Goal: Task Accomplishment & Management: Complete application form

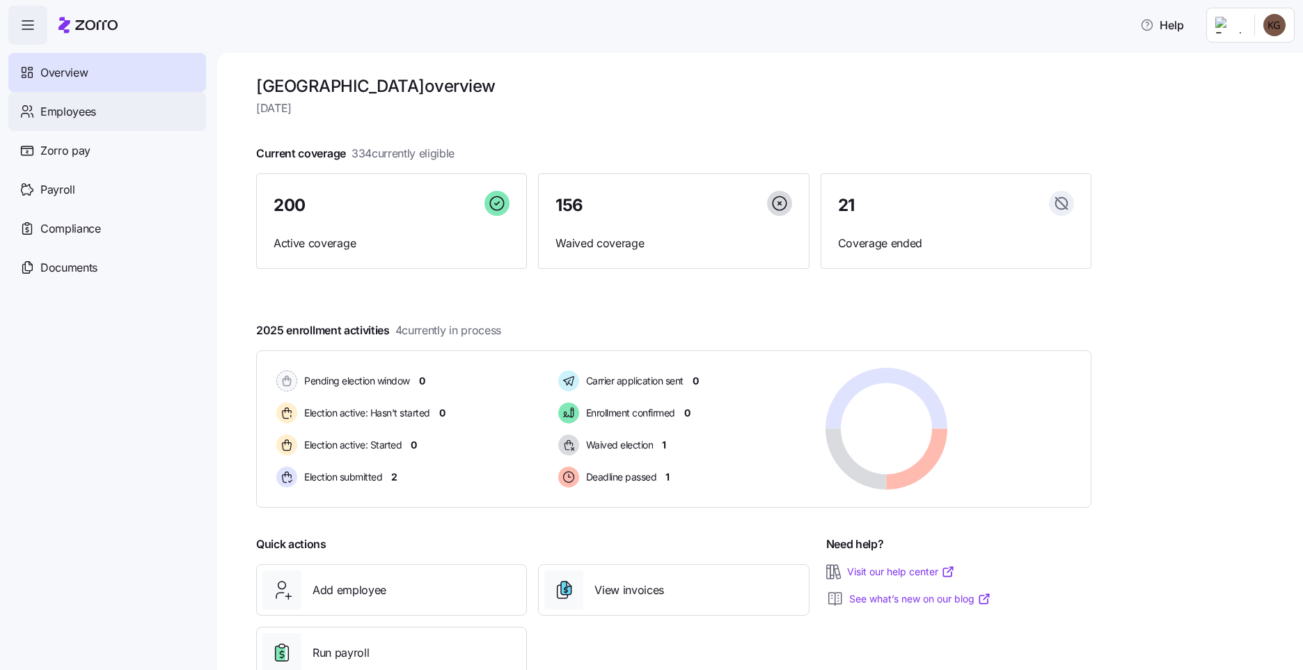
click at [83, 106] on span "Employees" at bounding box center [68, 111] width 56 height 17
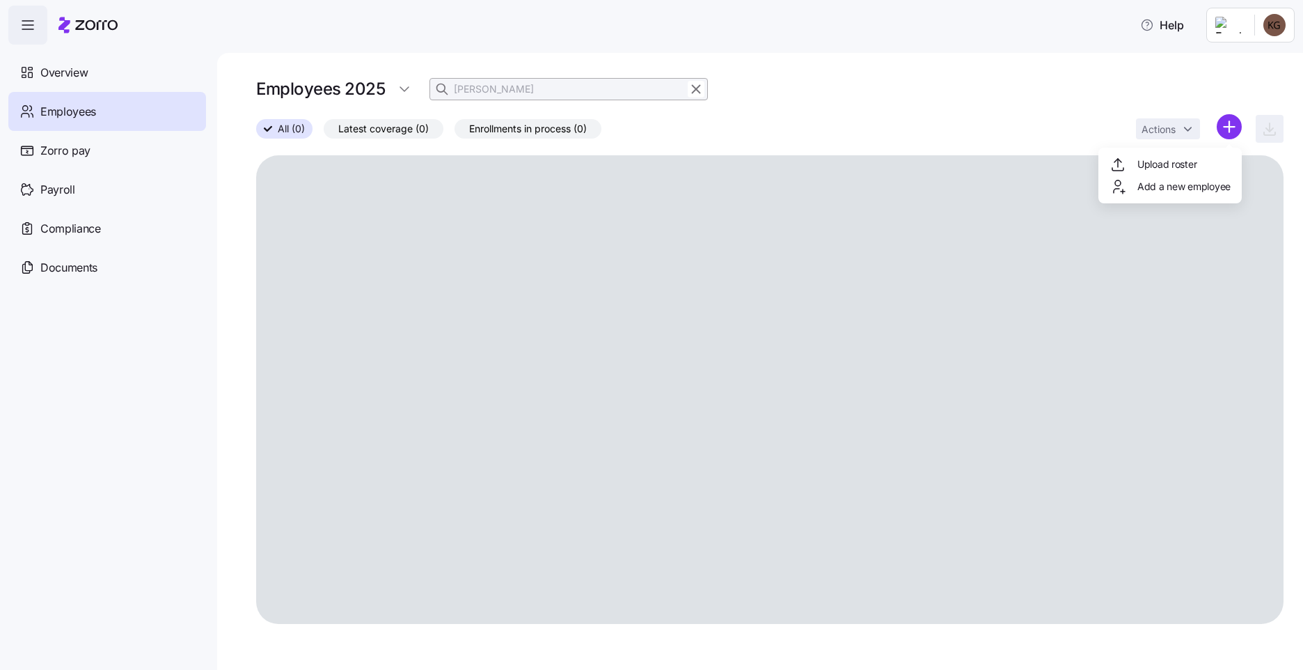
click at [1220, 137] on html "Help Overview Employees Zorro pay Payroll Compliance Documents Employees 2025 b…" at bounding box center [651, 330] width 1303 height 661
click at [1171, 189] on div "Upload roster Add a new employee" at bounding box center [1169, 176] width 143 height 56
click at [1132, 194] on div "Add a new employee" at bounding box center [1170, 186] width 121 height 17
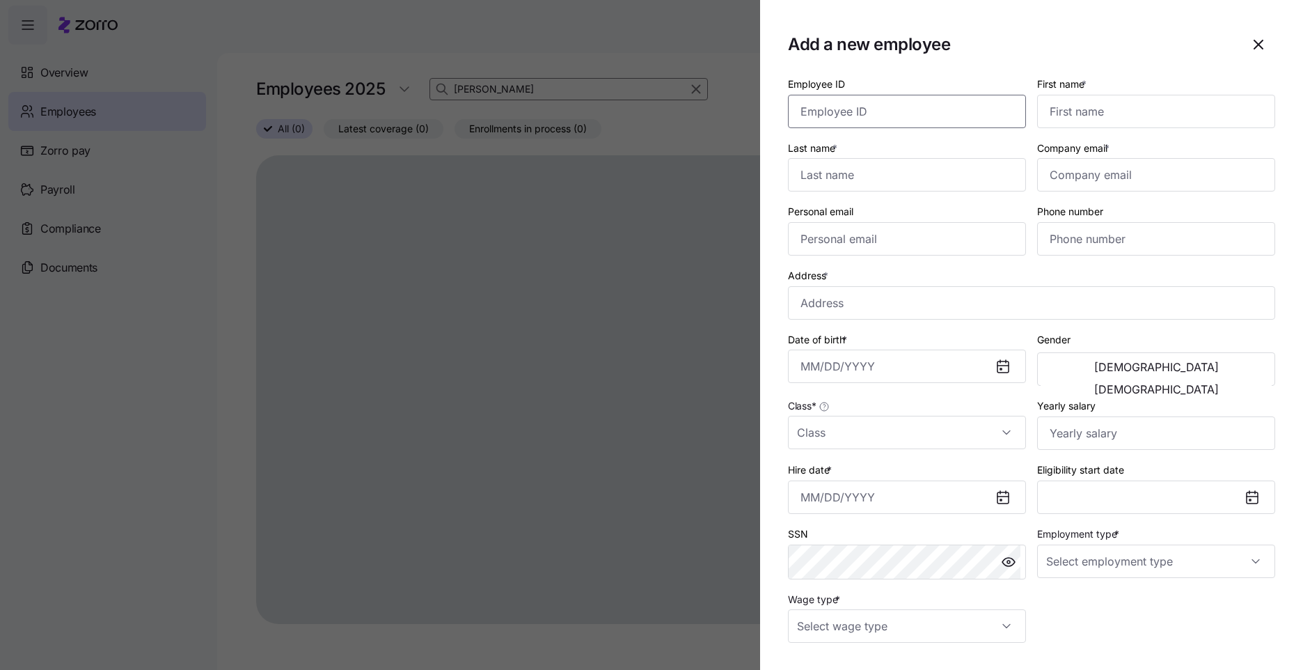
click at [885, 106] on input "Employee ID" at bounding box center [907, 111] width 238 height 33
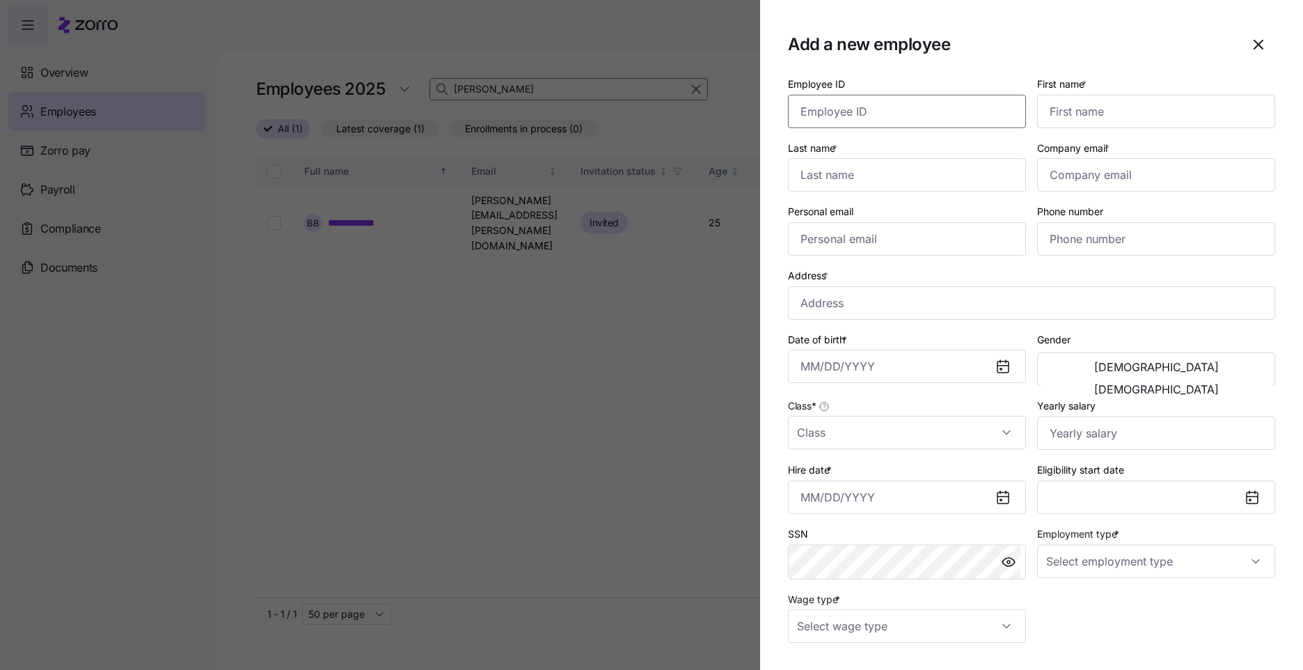
click at [866, 115] on input "Employee ID" at bounding box center [907, 111] width 238 height 33
type input "2793"
click at [1039, 111] on input "First name *" at bounding box center [1156, 111] width 238 height 33
type input "Samantha"
type input "Smith"
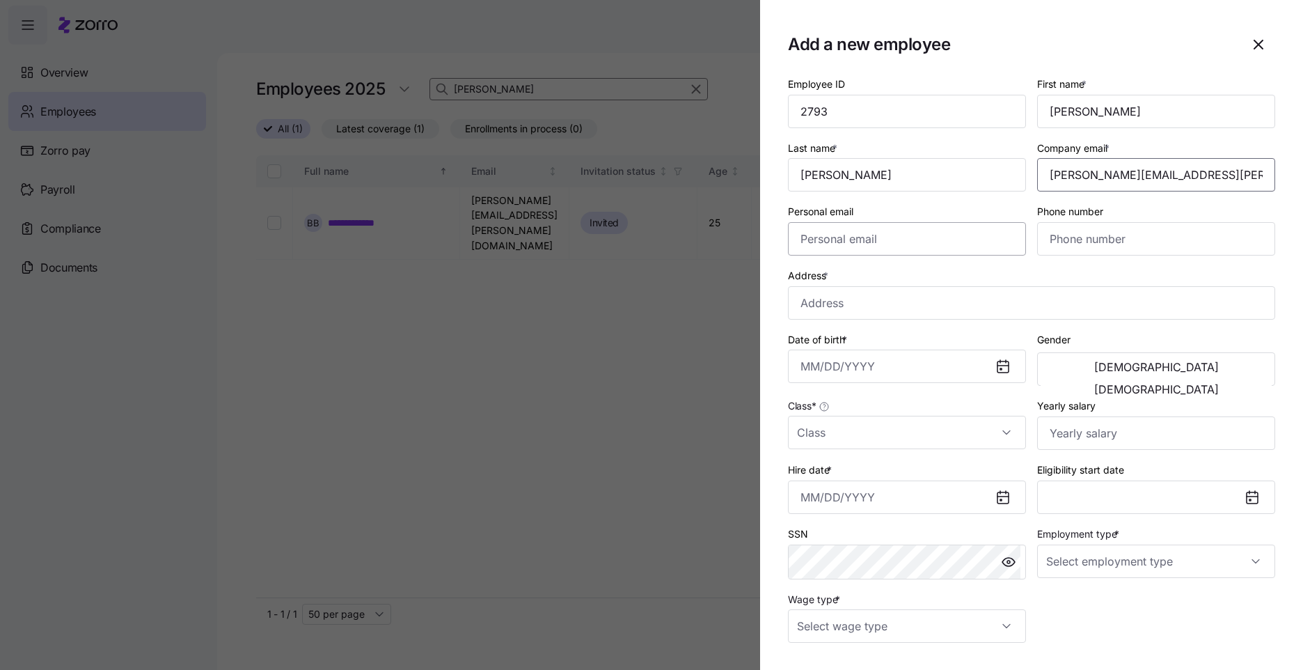
type input "[PERSON_NAME][EMAIL_ADDRESS][PERSON_NAME][DOMAIN_NAME]"
click at [924, 236] on input "Personal email" at bounding box center [907, 238] width 238 height 33
click at [830, 315] on input "Address *" at bounding box center [1031, 302] width 487 height 33
paste input "3776 E 200 S"
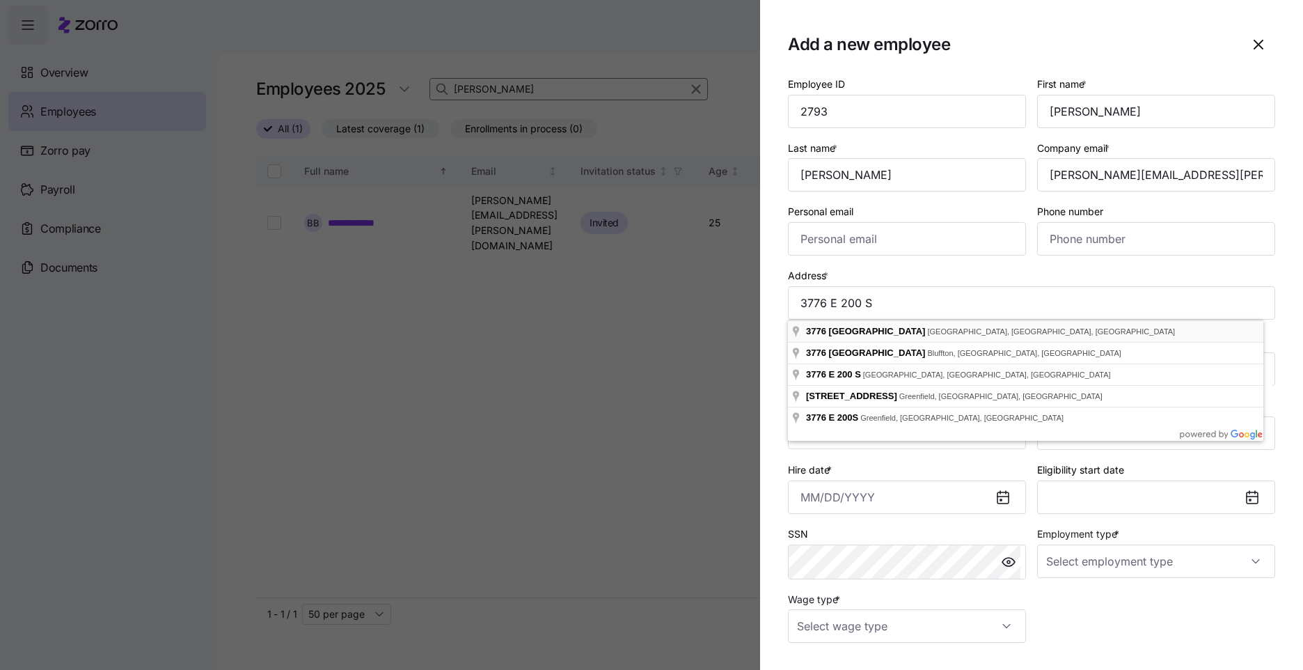
type input "3776 E 200 S, Rushville, IN 46173, USA"
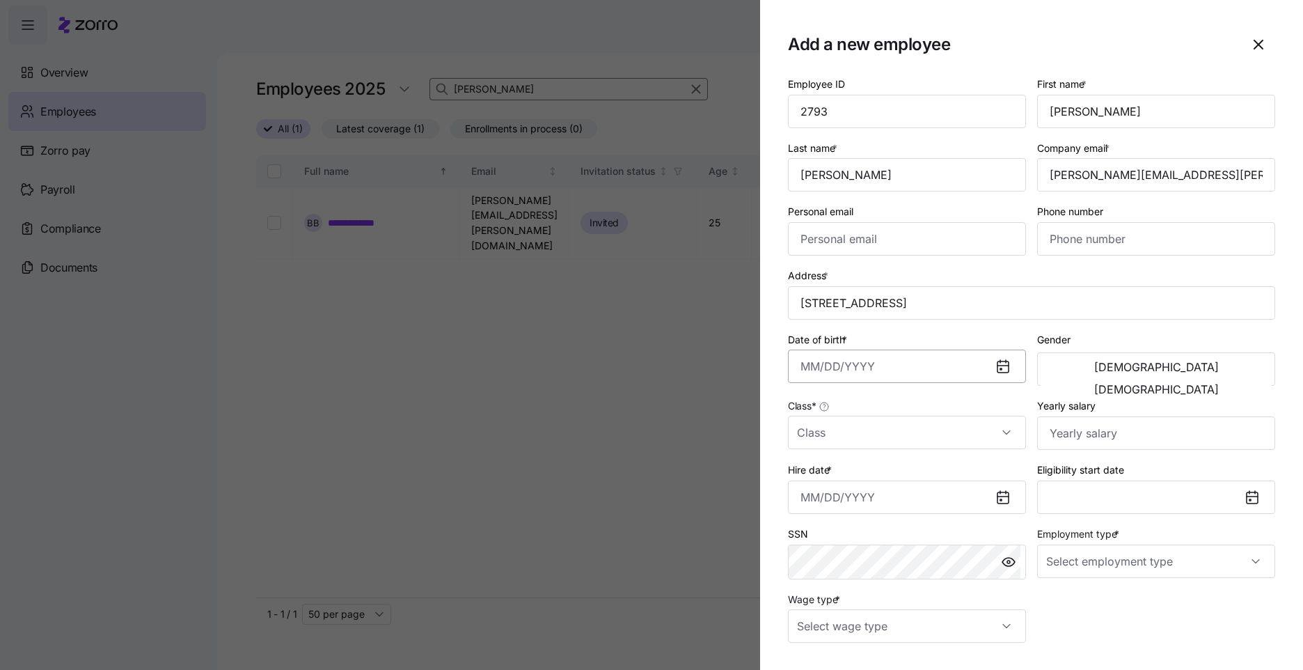
click at [894, 366] on input "Date of birth *" at bounding box center [907, 365] width 238 height 33
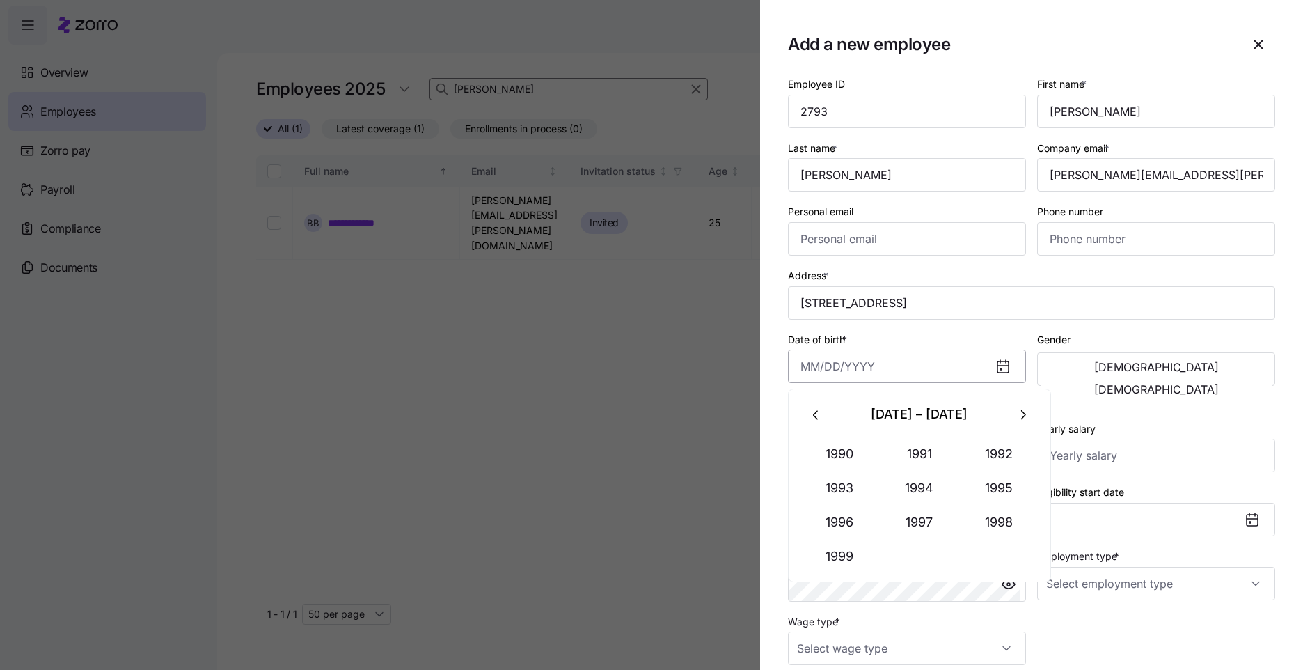
click at [813, 370] on input "Date of birth *" at bounding box center [907, 365] width 238 height 33
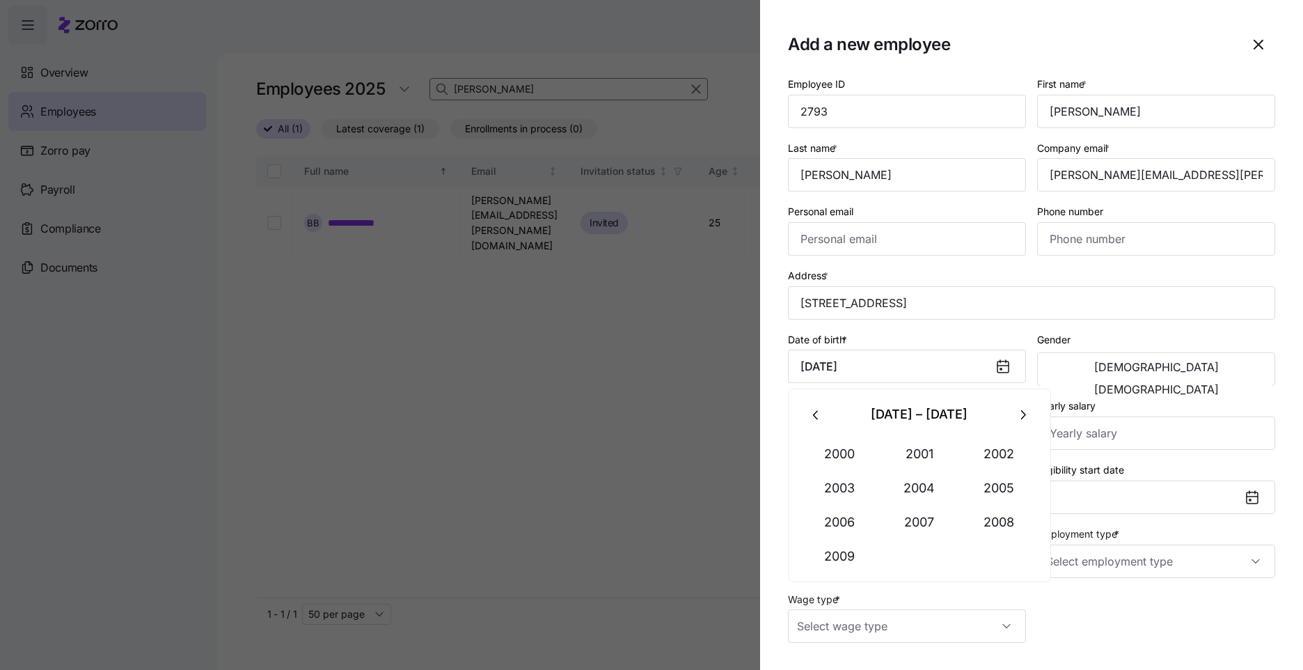
type input "February 14, 2003"
click at [1164, 333] on div "Gender Male Female" at bounding box center [1156, 359] width 238 height 56
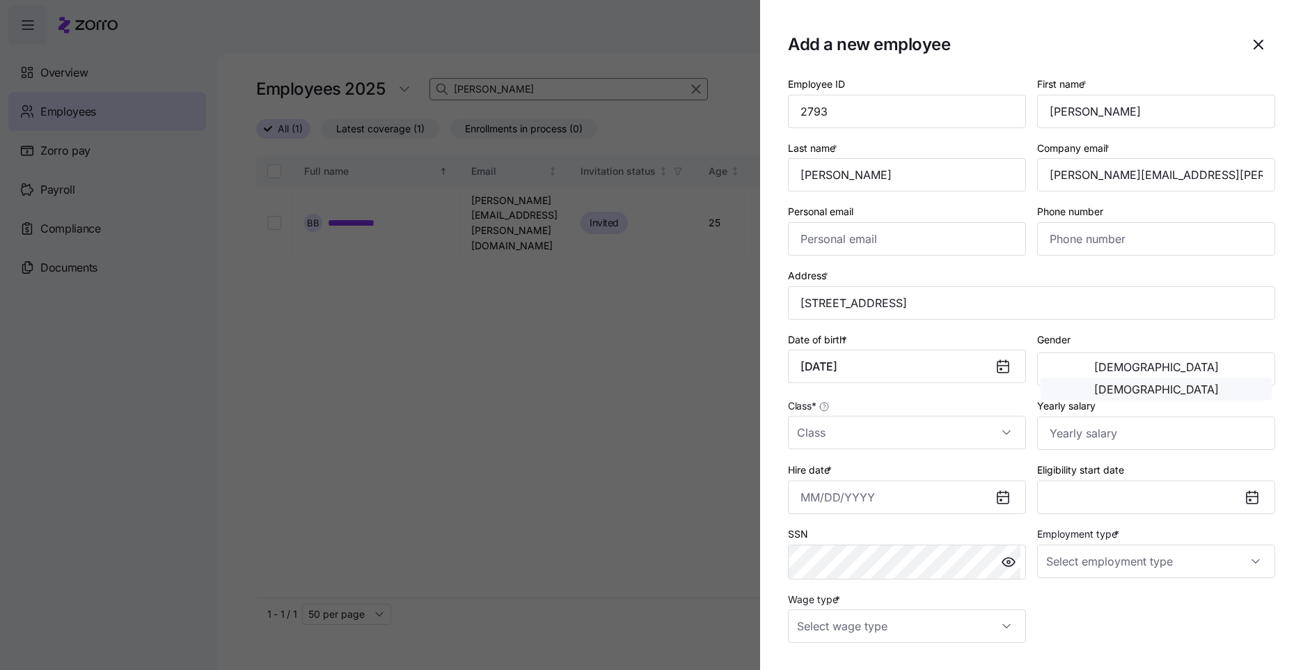
click at [1217, 378] on button "[DEMOGRAPHIC_DATA]" at bounding box center [1156, 389] width 231 height 22
click at [899, 427] on input "Class *" at bounding box center [907, 432] width 238 height 33
click at [937, 484] on div "IN" at bounding box center [905, 474] width 222 height 29
type input "IN"
click at [784, 503] on section "Add a new employee Employee ID 2793 First name * Samantha Last name * Smith Com…" at bounding box center [1031, 335] width 543 height 670
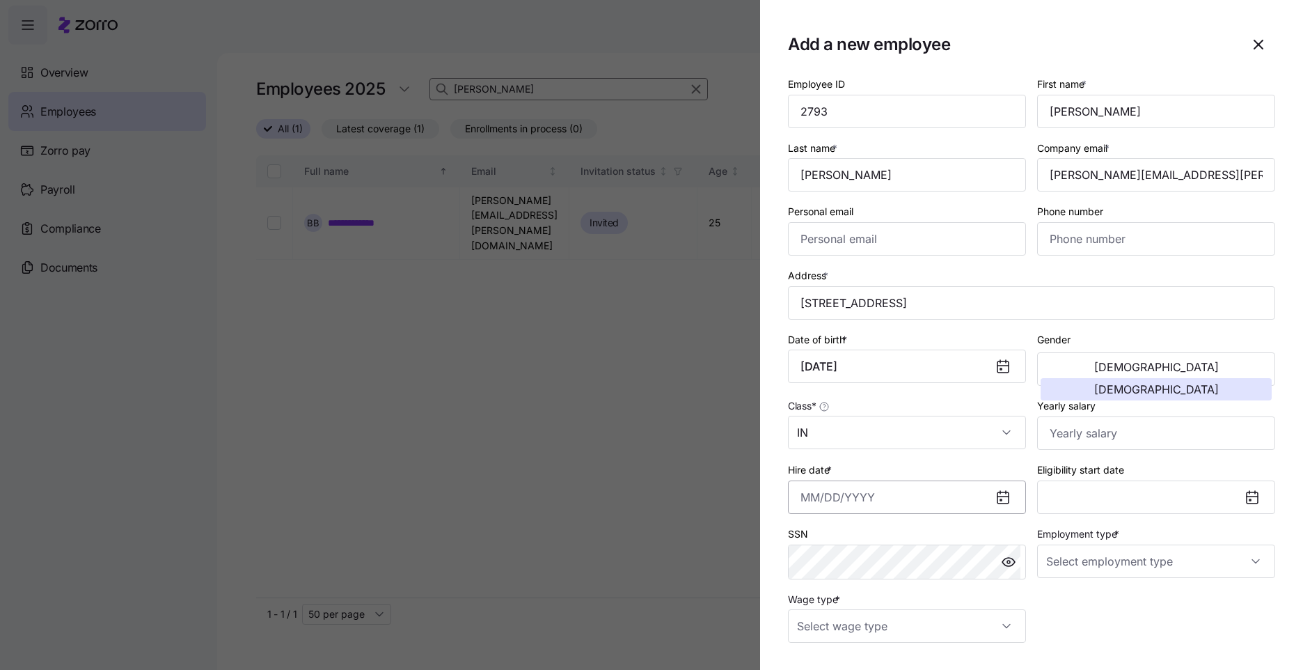
click at [809, 500] on input "Hire date *" at bounding box center [907, 496] width 238 height 33
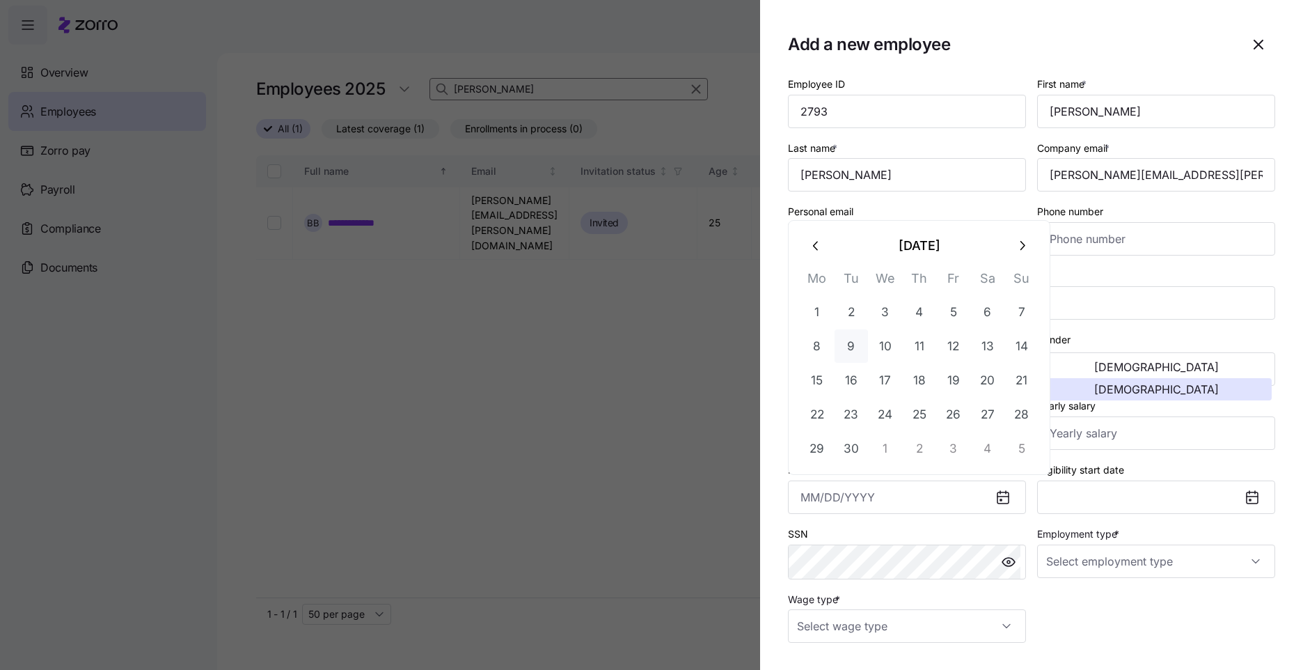
click at [846, 352] on button "9" at bounding box center [851, 345] width 33 height 33
type input "September 9, 2025"
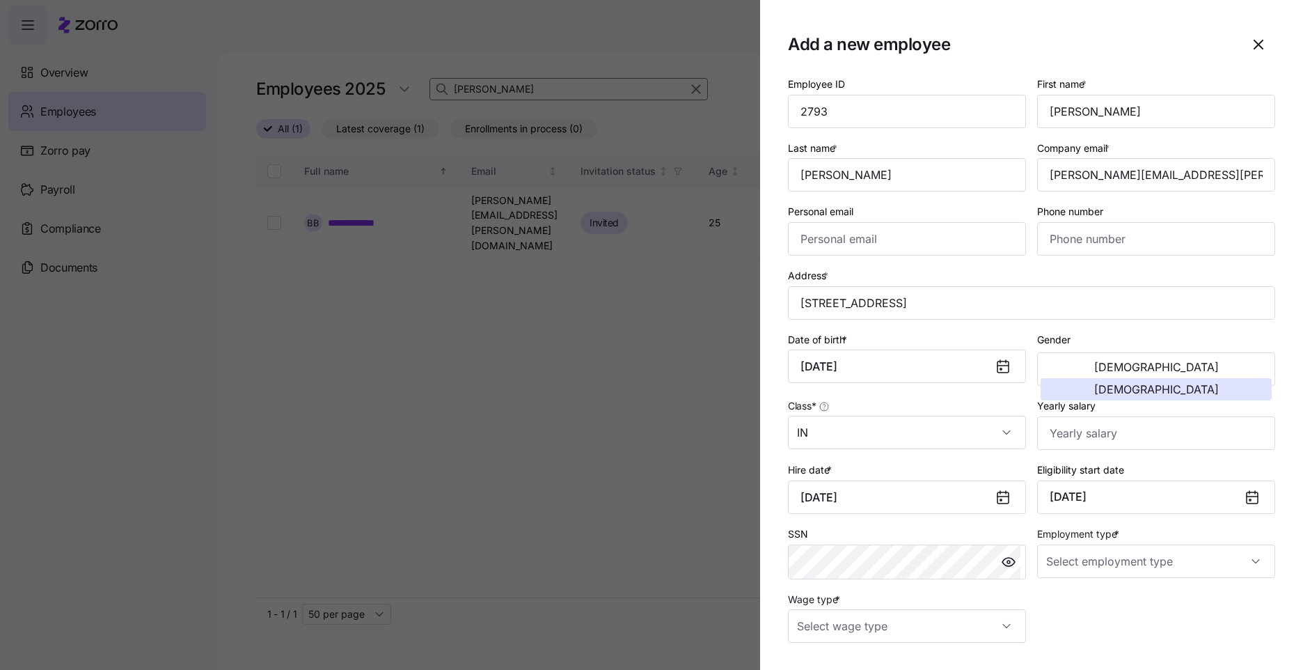
click at [1106, 615] on div "Employee ID 2793 First name * Samantha Last name * Smith Company email * samant…" at bounding box center [1031, 359] width 498 height 578
click at [1178, 602] on div "Employee ID 2793 First name * Samantha Last name * Smith Company email * samant…" at bounding box center [1031, 359] width 498 height 578
click at [1176, 567] on input "Employment type *" at bounding box center [1156, 560] width 238 height 33
click at [1158, 590] on div "Full Time" at bounding box center [1149, 603] width 222 height 29
type input "Full Time"
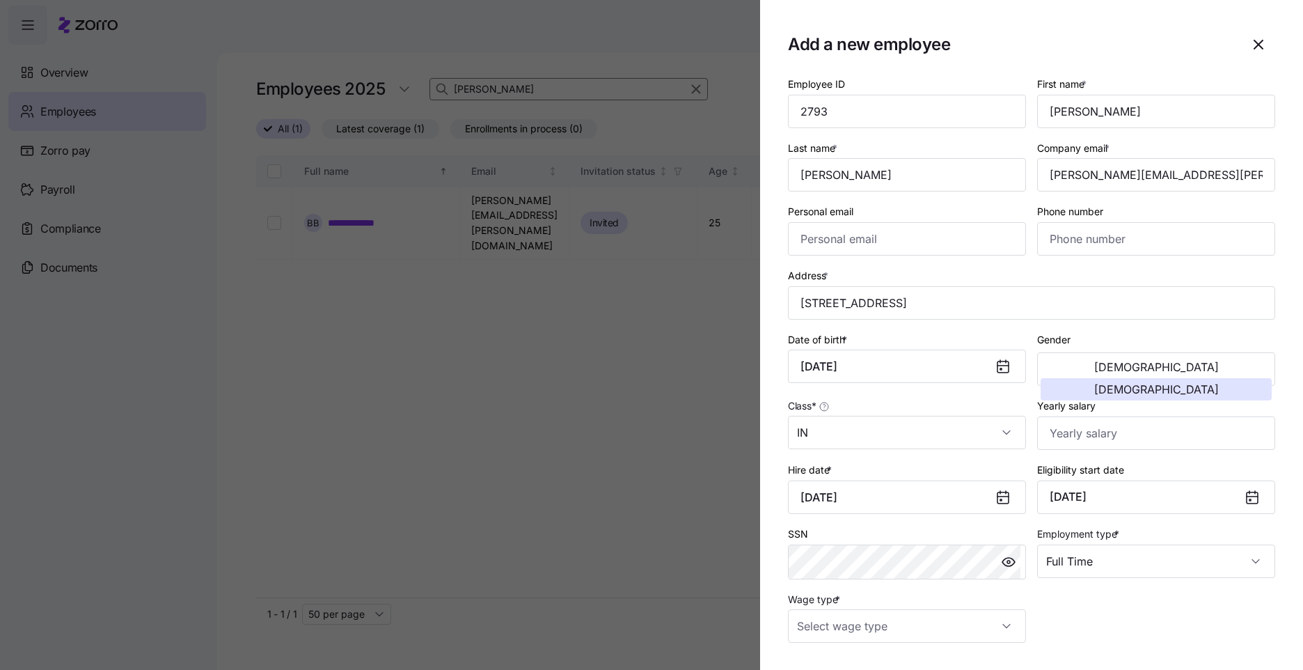
click at [1110, 620] on div "Employee ID 2793 First name * Samantha Last name * Smith Company email * samant…" at bounding box center [1031, 359] width 498 height 578
click at [1001, 620] on input "Wage type *" at bounding box center [907, 625] width 238 height 33
click at [954, 594] on div "Hourly" at bounding box center [905, 583] width 222 height 29
type input "Hourly"
click at [1140, 635] on div "Employee ID 2793 First name * Samantha Last name * Smith Company email * samant…" at bounding box center [1031, 359] width 498 height 578
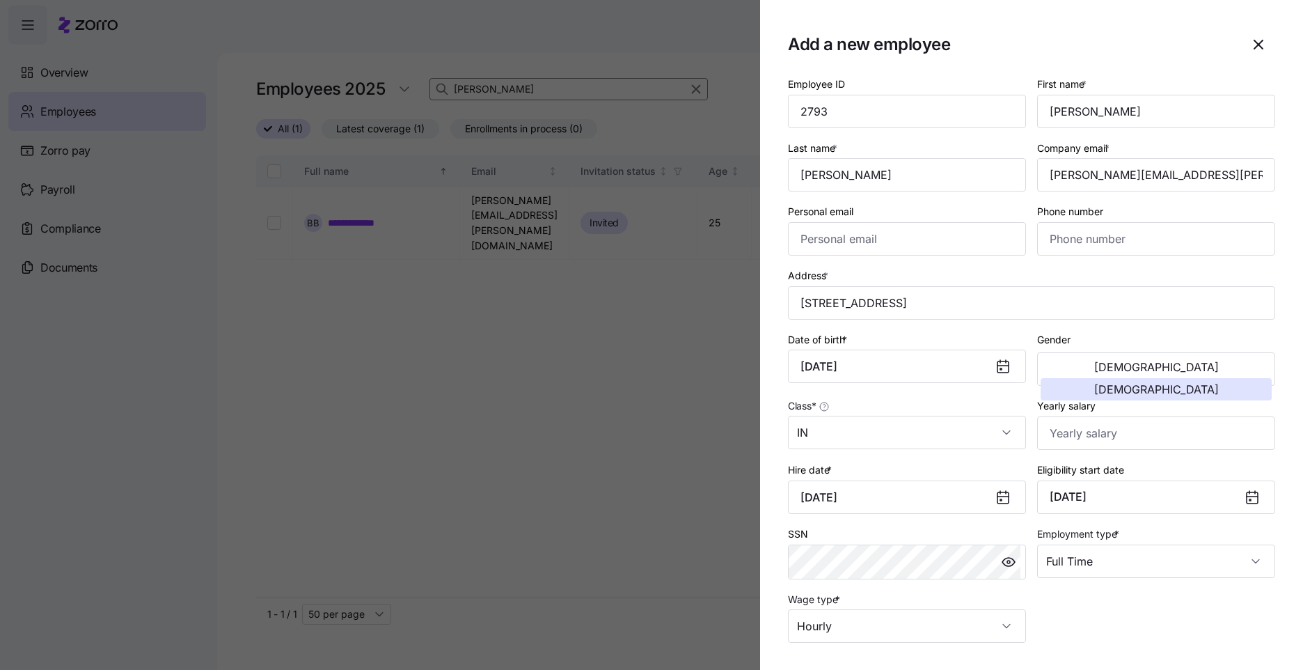
click at [1176, 622] on div "Employee ID 2793 First name * Samantha Last name * Smith Company email * samant…" at bounding box center [1031, 359] width 498 height 578
click at [1123, 606] on div "Employee ID 2793 First name * Samantha Last name * Smith Company email * samant…" at bounding box center [1031, 359] width 498 height 578
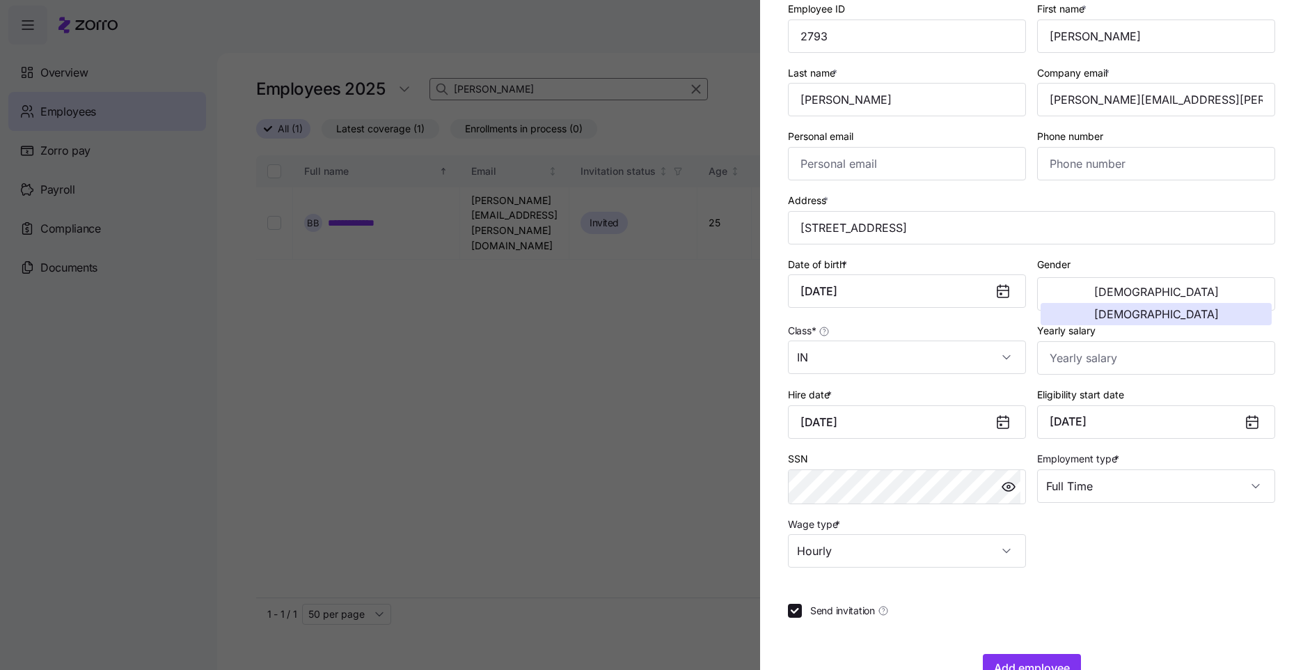
scroll to position [115, 0]
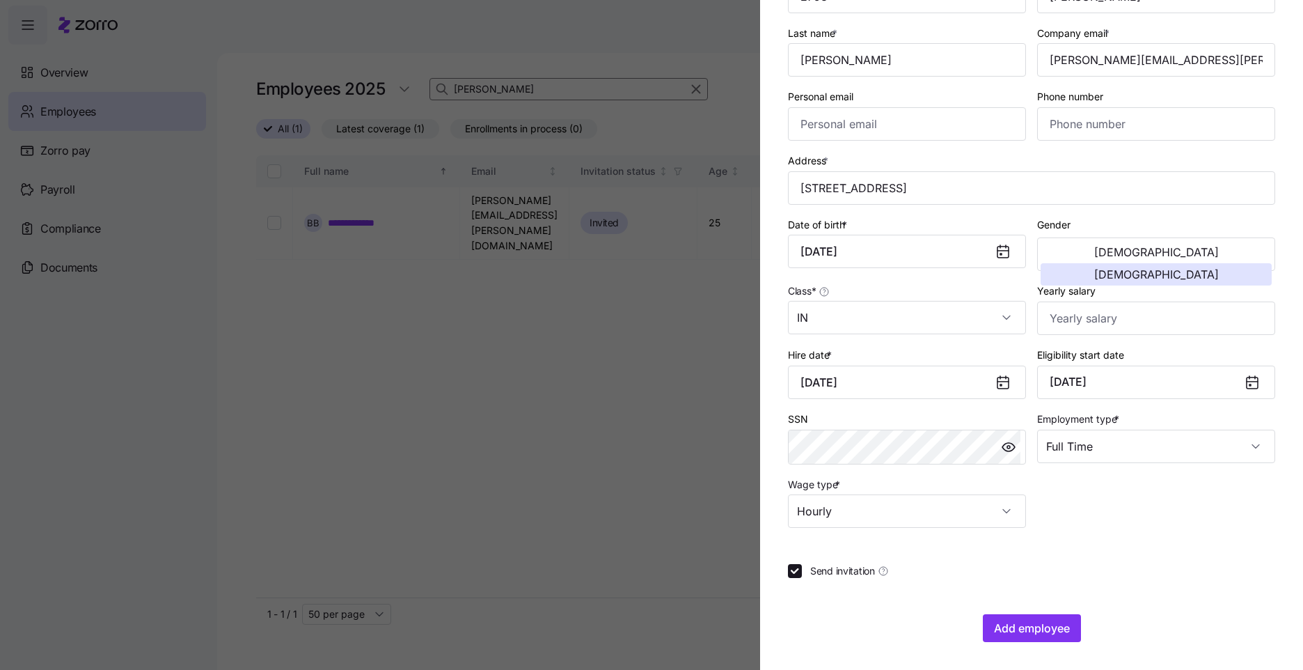
click at [832, 577] on span "Send invitation" at bounding box center [842, 571] width 65 height 14
click at [802, 577] on input "Send invitation" at bounding box center [795, 571] width 14 height 14
checkbox input "false"
click at [1057, 631] on span "Add employee" at bounding box center [1032, 628] width 76 height 17
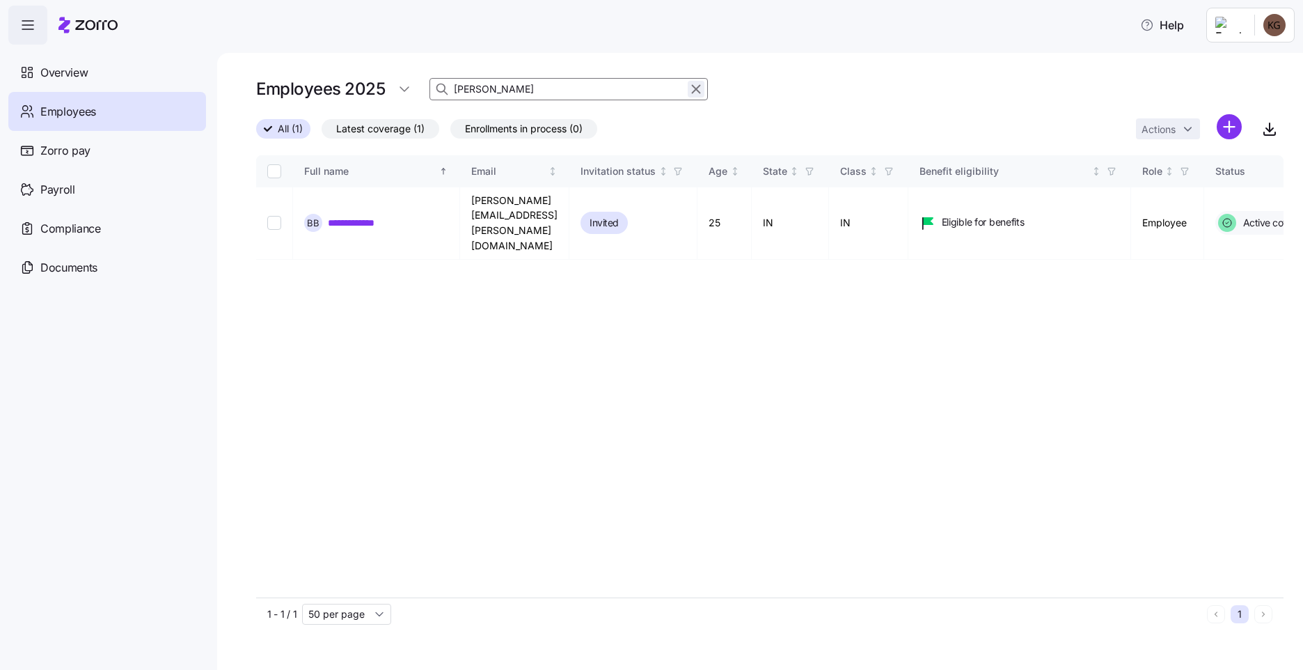
click at [700, 90] on icon "button" at bounding box center [695, 89] width 15 height 17
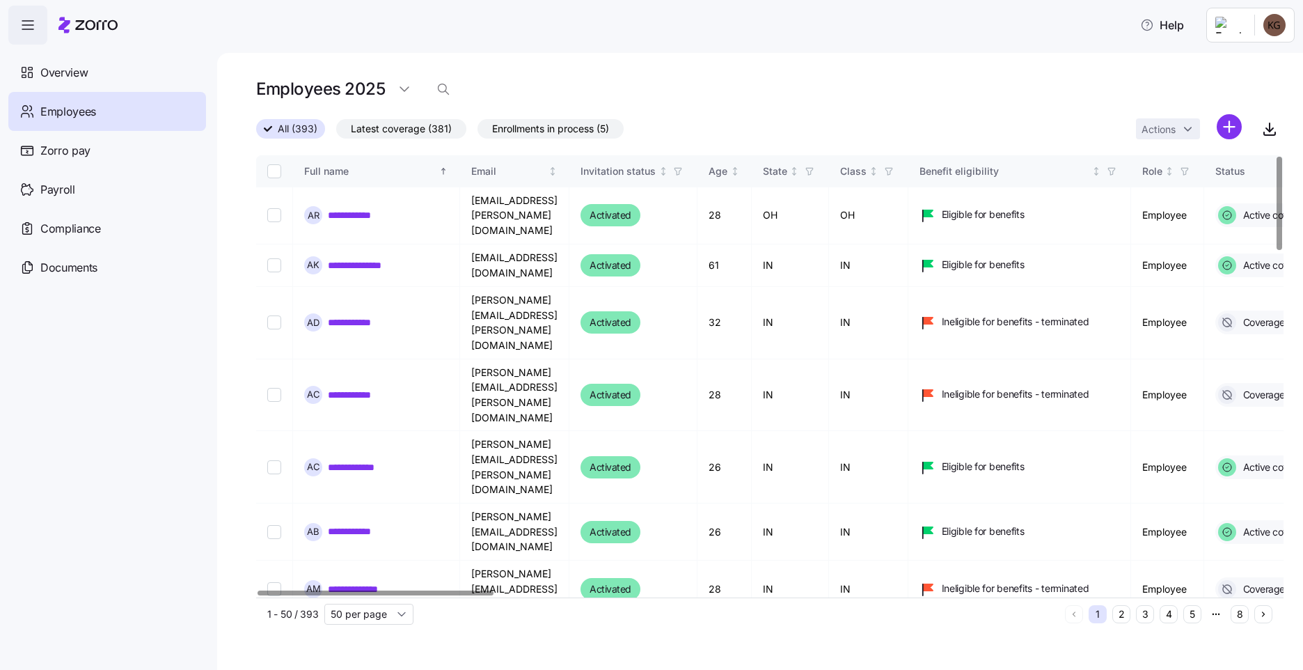
click at [1236, 127] on html "**********" at bounding box center [651, 330] width 1303 height 661
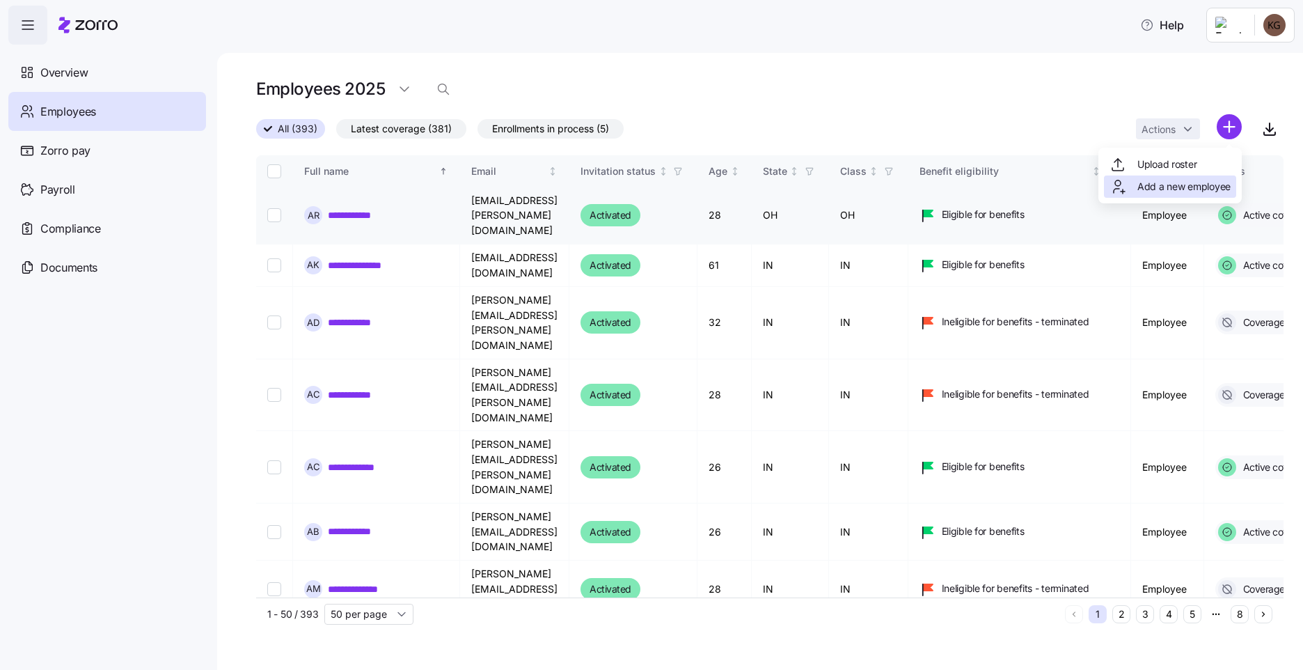
drag, startPoint x: 1195, startPoint y: 183, endPoint x: 940, endPoint y: 221, distance: 258.3
click at [1198, 183] on span "Add a new employee" at bounding box center [1183, 187] width 93 height 14
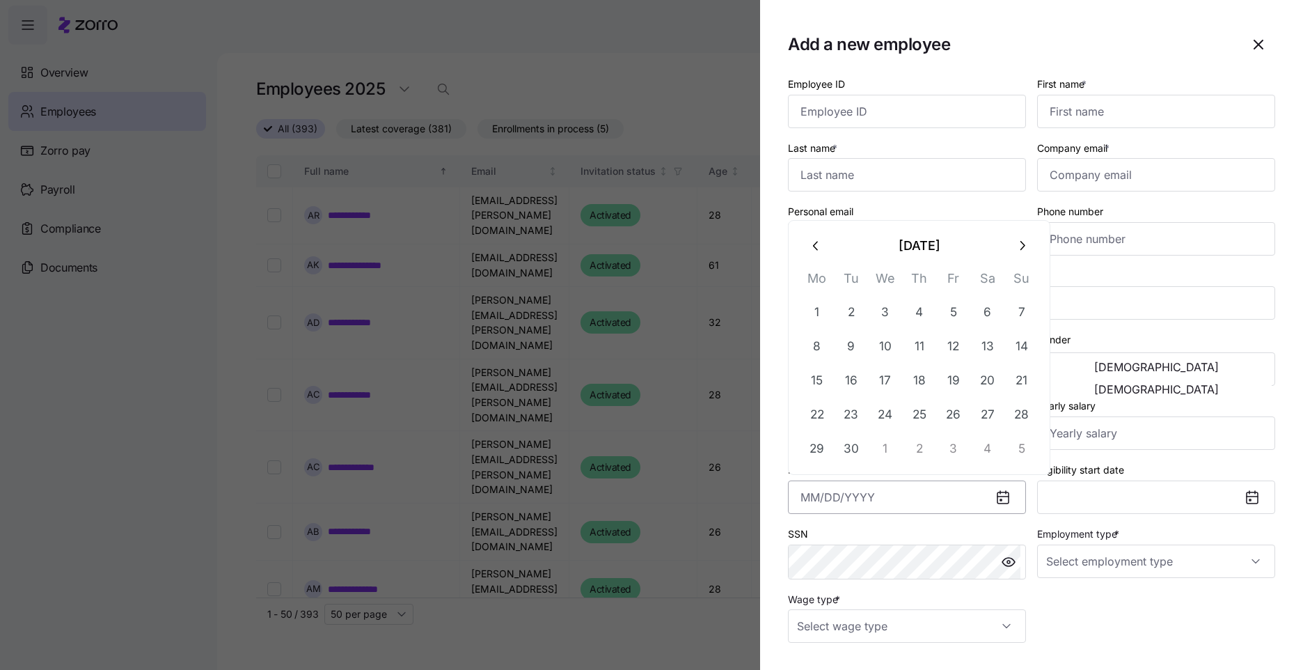
click at [794, 488] on input "Hire date *" at bounding box center [907, 496] width 238 height 33
click at [822, 354] on button "8" at bounding box center [816, 345] width 33 height 33
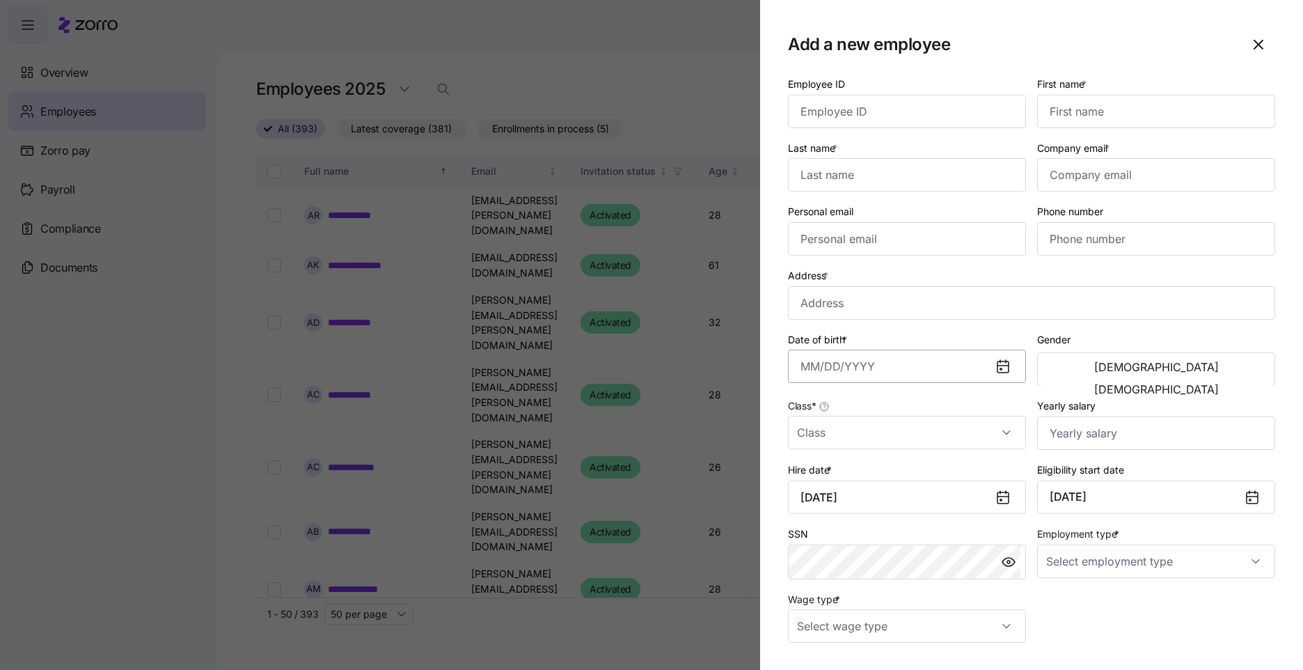
type input "[DATE]"
click at [819, 383] on input "Date of birth *" at bounding box center [907, 365] width 238 height 33
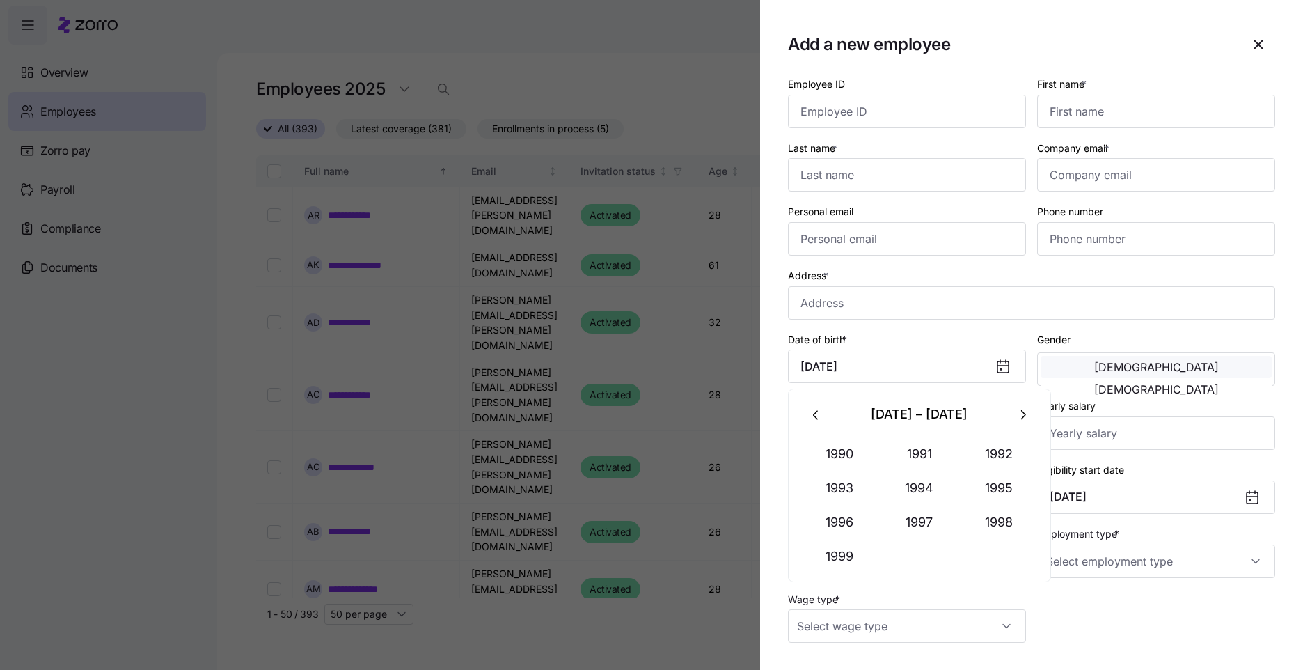
type input "April 14, 1999"
click at [1107, 376] on button "[DEMOGRAPHIC_DATA]" at bounding box center [1156, 367] width 231 height 22
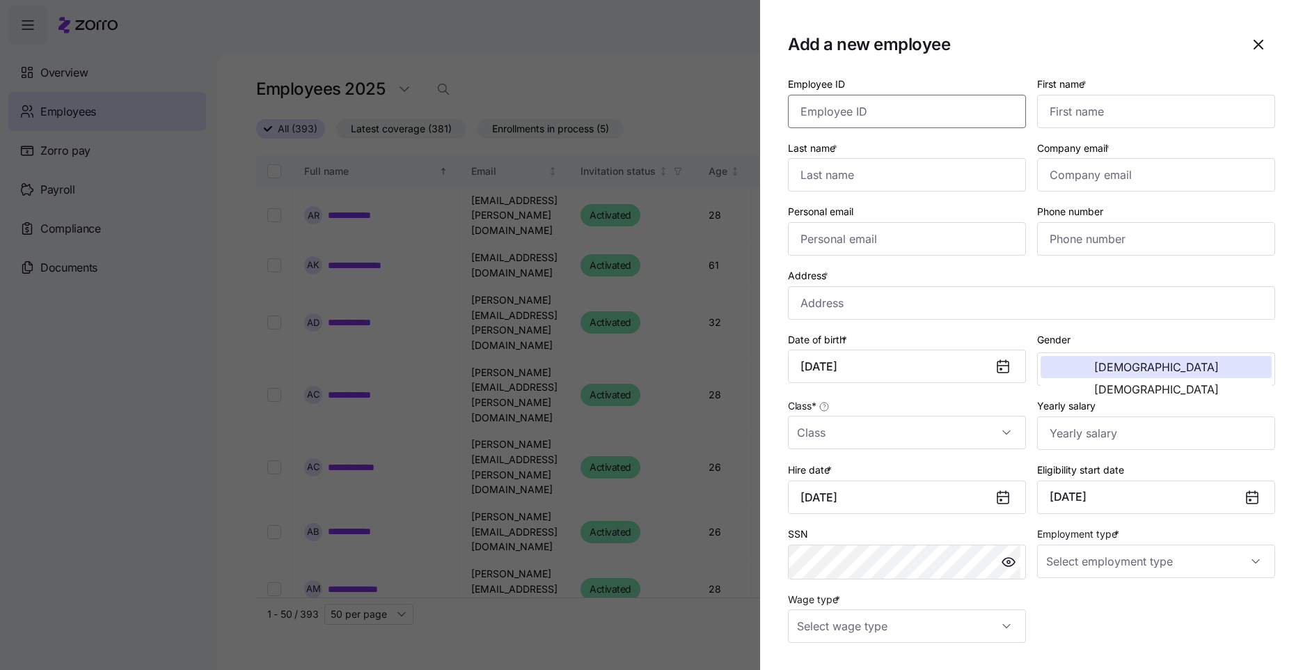
click at [860, 106] on input "Employee ID" at bounding box center [907, 111] width 238 height 33
type input "2794"
click at [1142, 122] on input "First name *" at bounding box center [1156, 111] width 238 height 33
type input "AUstin"
type input "McDaniel"
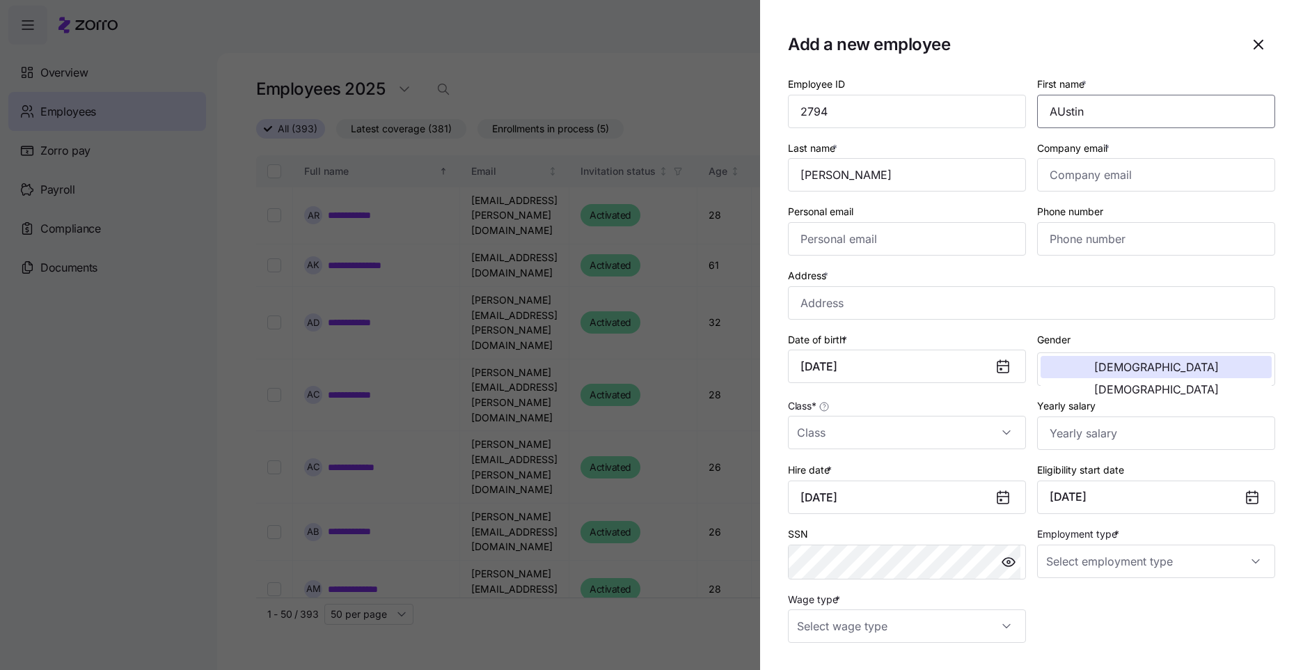
click at [1053, 107] on input "AUstin" at bounding box center [1156, 111] width 238 height 33
type input "Austin"
click at [1119, 167] on input "Company email *" at bounding box center [1156, 174] width 238 height 33
type input "[EMAIL_ADDRESS][PERSON_NAME][DOMAIN_NAME]"
click at [837, 295] on input "Address *" at bounding box center [1031, 302] width 487 height 33
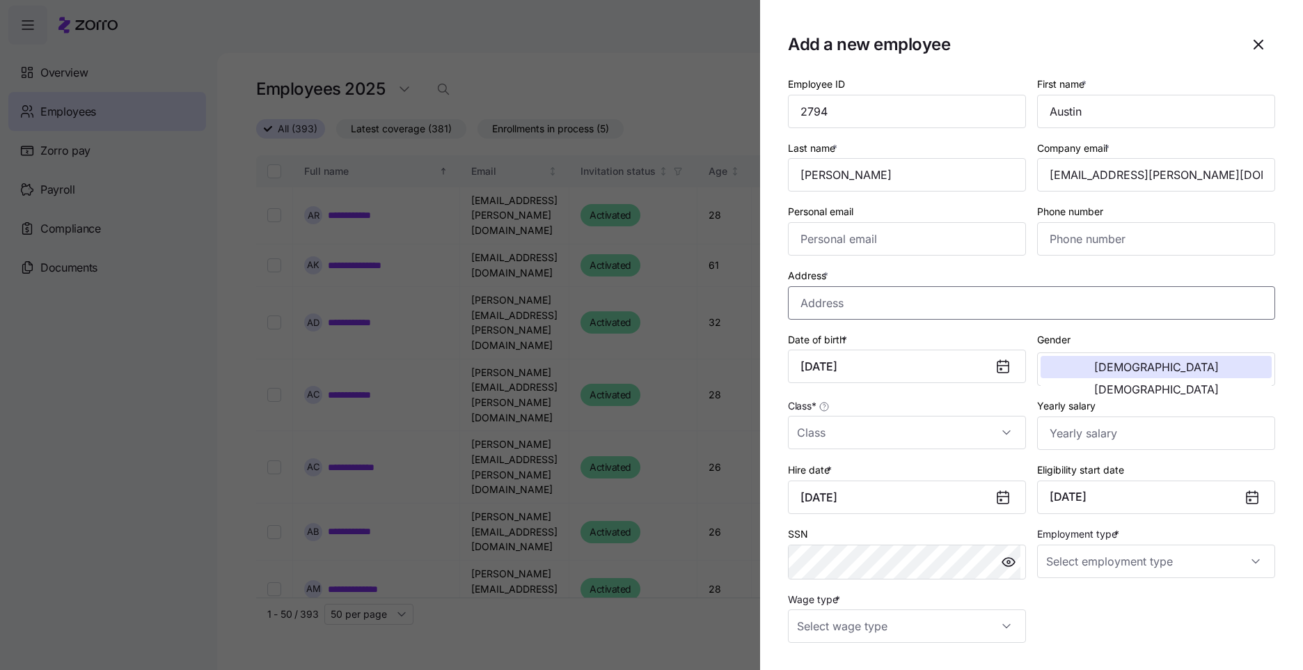
paste input "9647 West 650 South"
type input "9647 W 650 S, Manilla, IN 46150, USA"
click at [1147, 601] on div "Employee ID 2794 First name * Austin Last name * McDaniel Company email * austi…" at bounding box center [1031, 359] width 498 height 578
click at [897, 425] on input "Class *" at bounding box center [907, 432] width 238 height 33
click at [887, 476] on div "IN" at bounding box center [905, 474] width 222 height 29
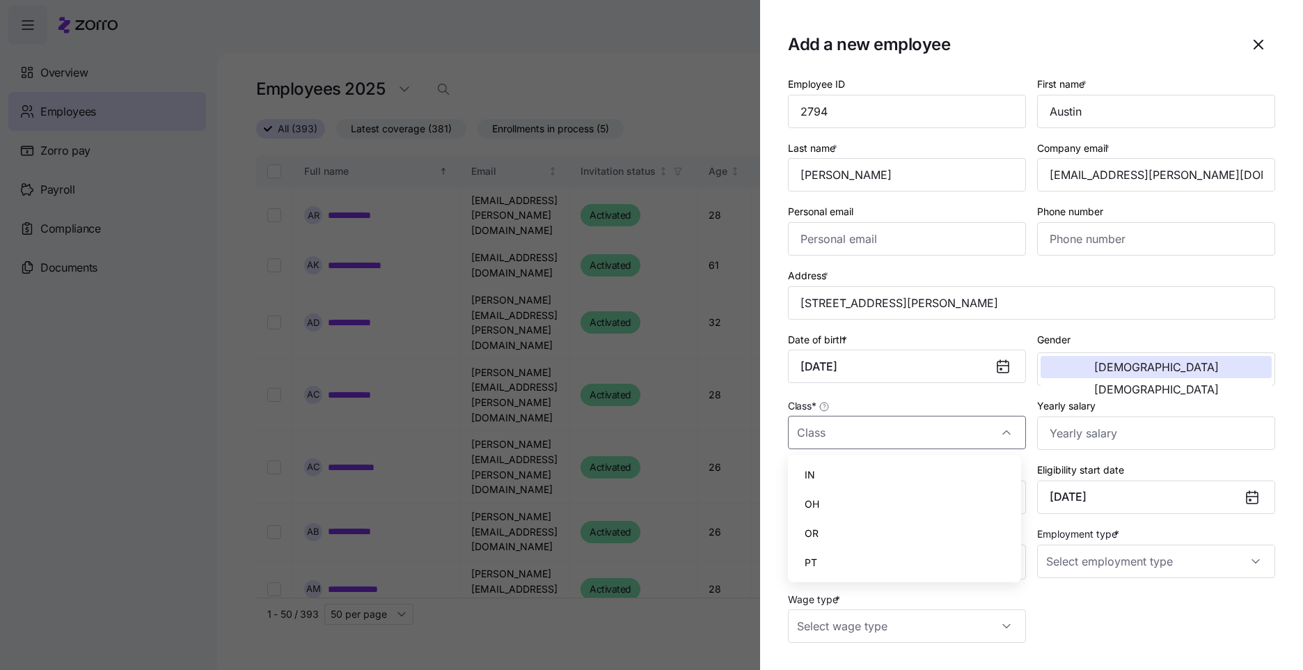
type input "IN"
click at [1128, 617] on div "Employee ID 2794 First name * Austin Last name * McDaniel Company email * austi…" at bounding box center [1031, 359] width 498 height 578
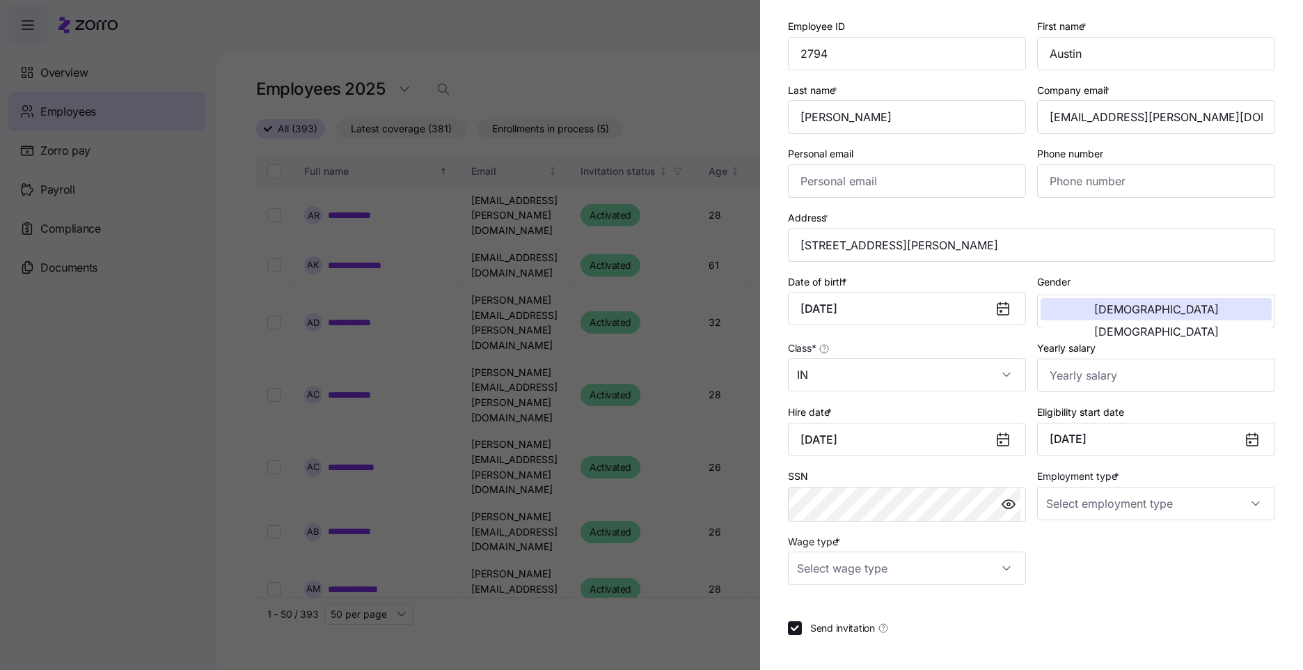
scroll to position [115, 0]
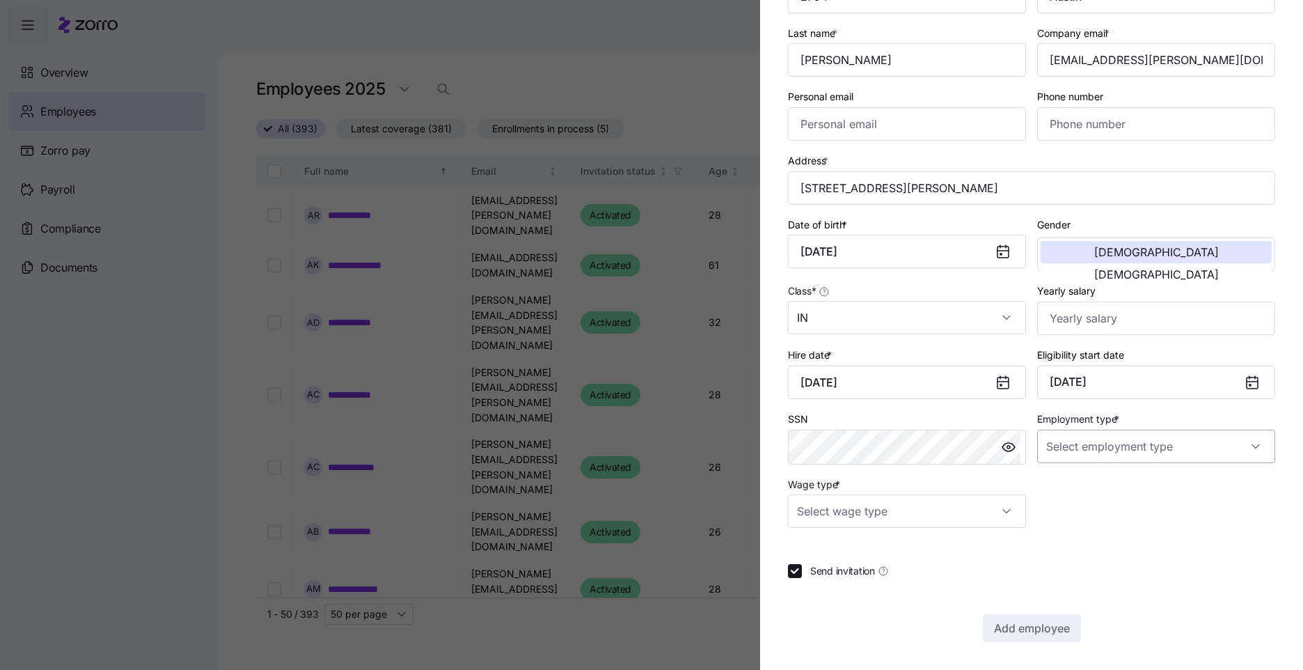
click at [1055, 448] on input "Employment type *" at bounding box center [1156, 445] width 238 height 33
click at [1059, 481] on span "Full Time" at bounding box center [1069, 488] width 40 height 15
type input "Full Time"
click at [1059, 530] on div "Employee ID 2794 First name * Austin Last name * McDaniel Company email * austi…" at bounding box center [1031, 300] width 487 height 681
click at [978, 510] on input "Wage type *" at bounding box center [907, 510] width 238 height 33
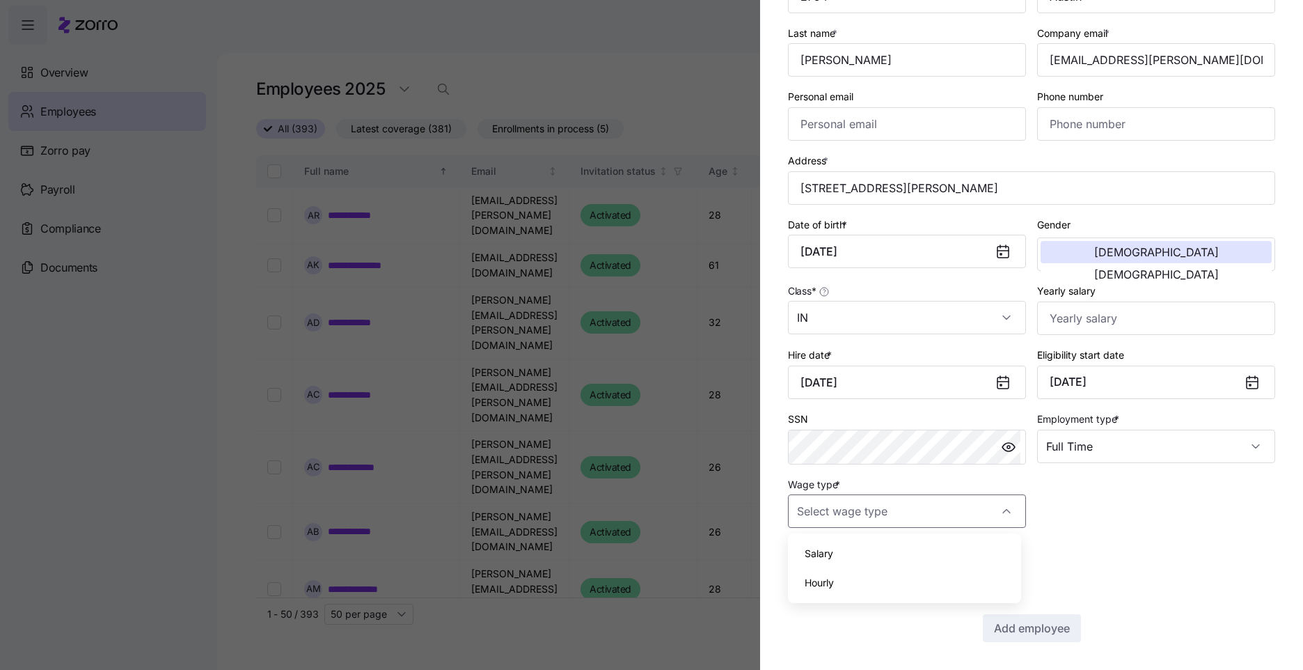
click at [949, 584] on div "Hourly" at bounding box center [905, 582] width 222 height 29
type input "Hourly"
click at [1045, 581] on div "Employee ID 2794 First name * Austin Last name * McDaniel Company email * austi…" at bounding box center [1031, 300] width 487 height 681
click at [836, 574] on span "Send invitation" at bounding box center [842, 571] width 65 height 14
click at [802, 574] on input "Send invitation" at bounding box center [795, 571] width 14 height 14
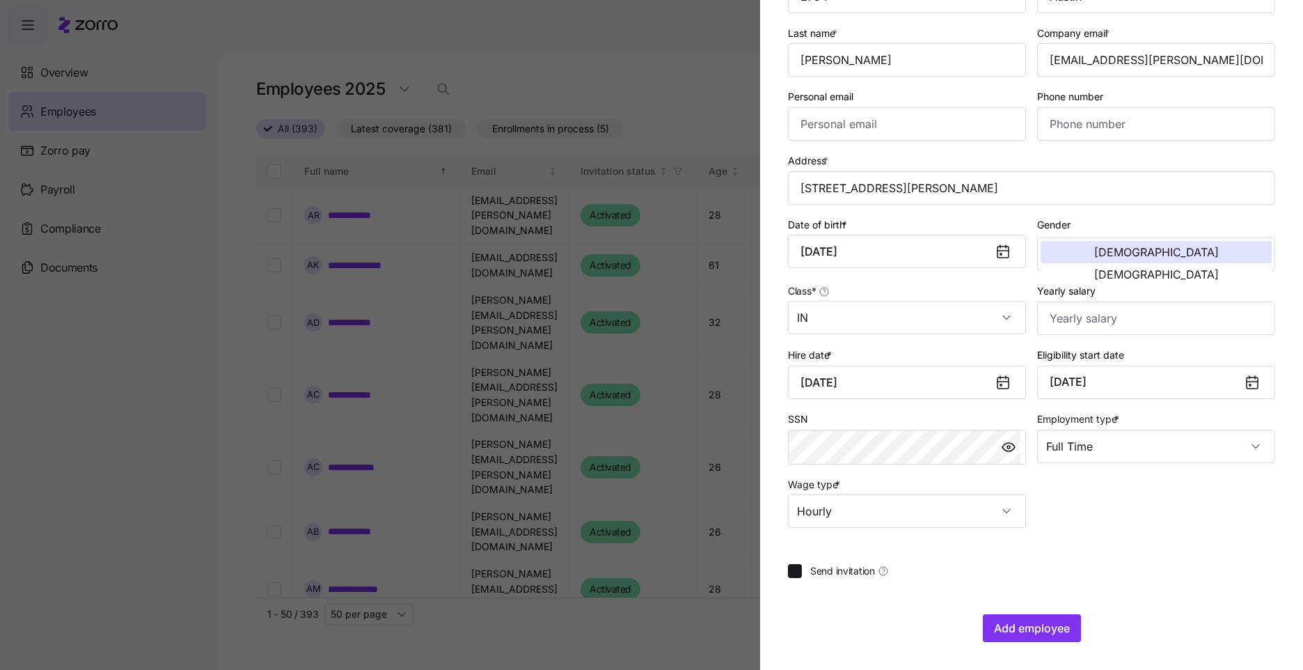
checkbox input "false"
click at [1011, 630] on span "Add employee" at bounding box center [1032, 628] width 76 height 17
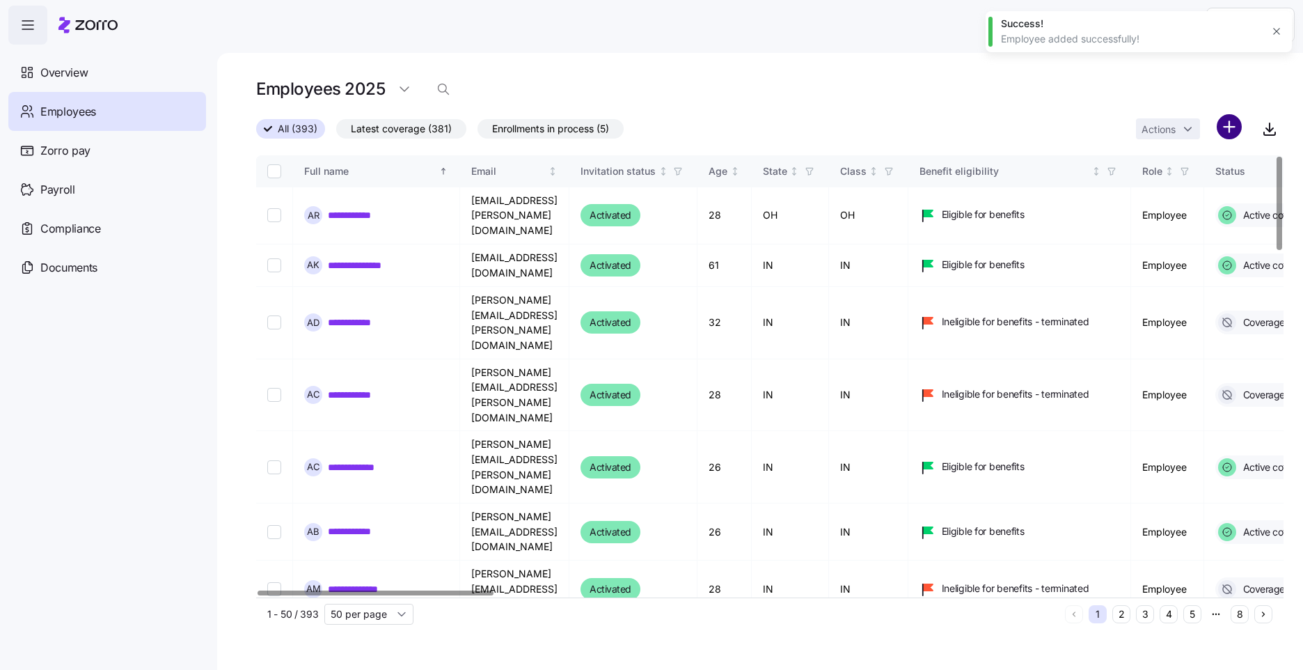
click at [869, 78] on div "Employees 2025" at bounding box center [769, 89] width 1027 height 28
click at [1236, 124] on html "**********" at bounding box center [651, 330] width 1303 height 661
click at [1230, 124] on html "**********" at bounding box center [651, 330] width 1303 height 661
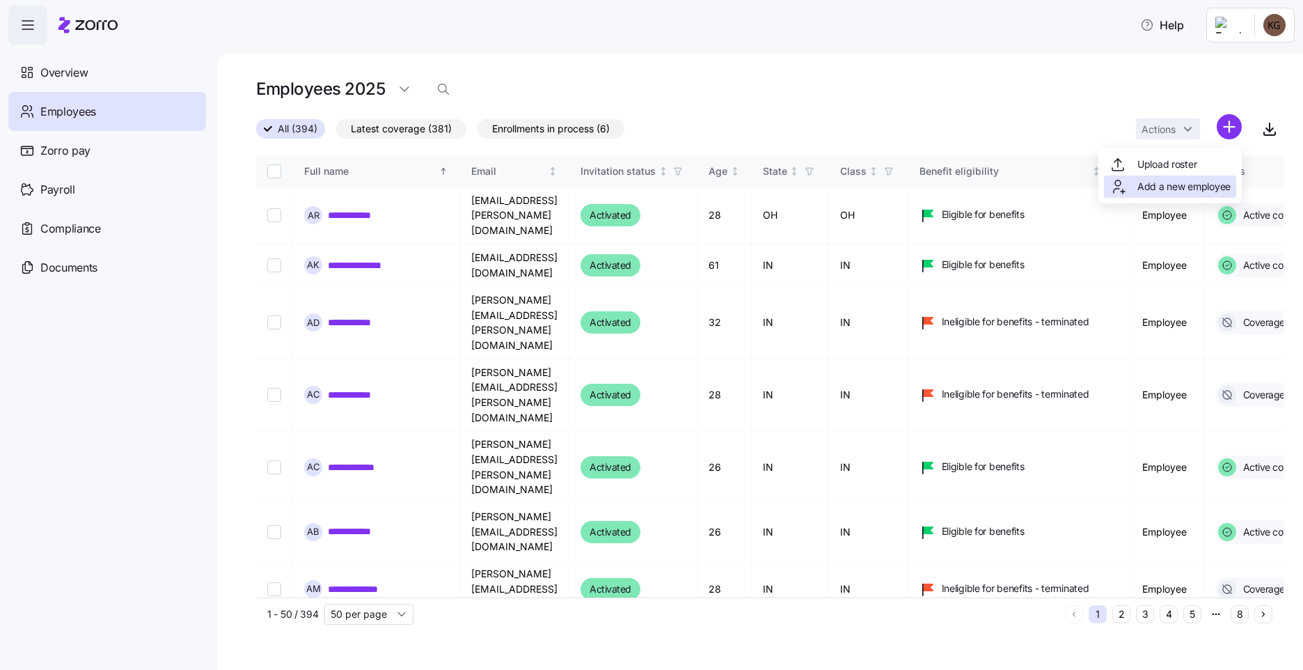
click at [1176, 183] on span "Add a new employee" at bounding box center [1183, 187] width 93 height 14
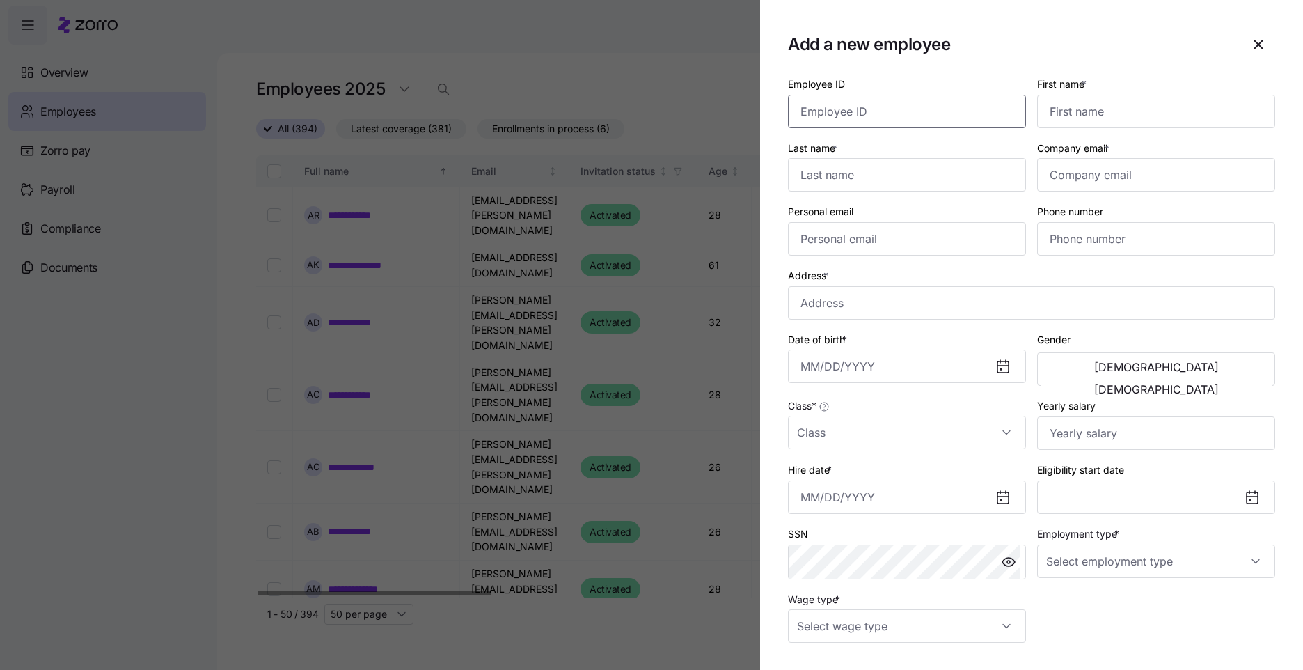
click at [821, 118] on input "Employee ID" at bounding box center [907, 111] width 238 height 33
click at [833, 113] on input "Employee ID" at bounding box center [907, 111] width 238 height 33
type input "2568"
click at [1155, 105] on input "First name *" at bounding box center [1156, 111] width 238 height 33
type input "[PERSON_NAME]"
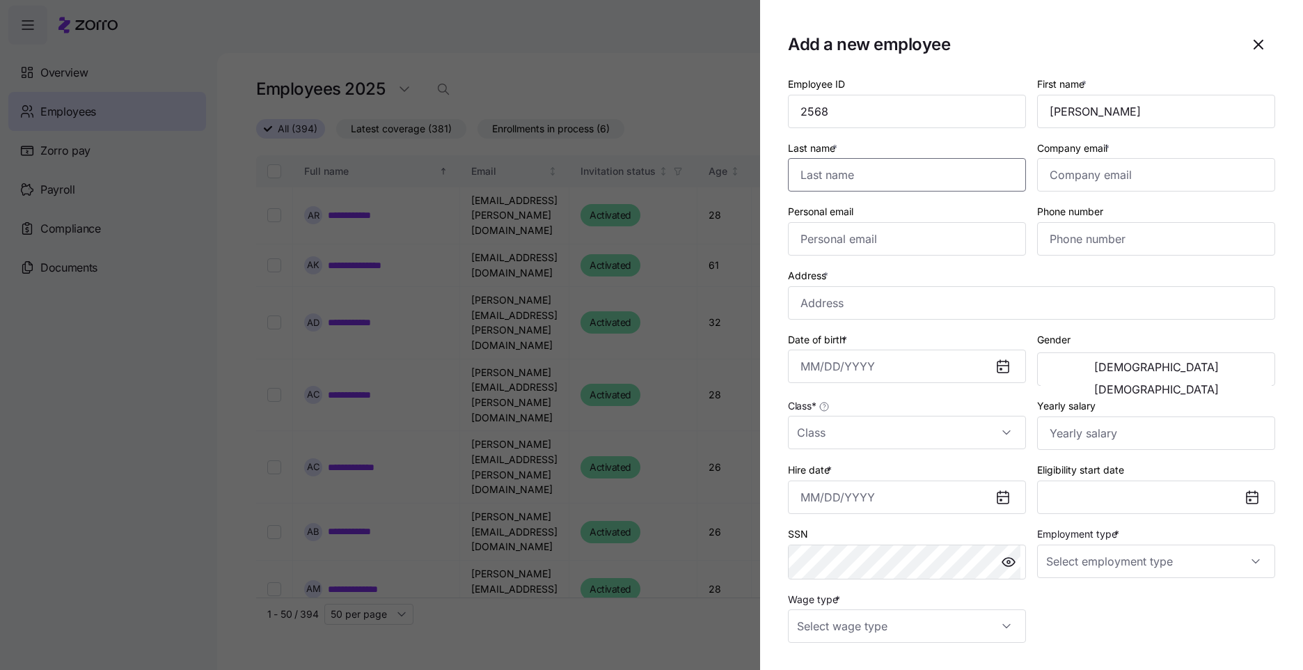
click at [959, 179] on input "Last name *" at bounding box center [907, 174] width 238 height 33
type input "r"
type input "[PERSON_NAME]"
click at [1073, 172] on input "Company email *" at bounding box center [1156, 174] width 238 height 33
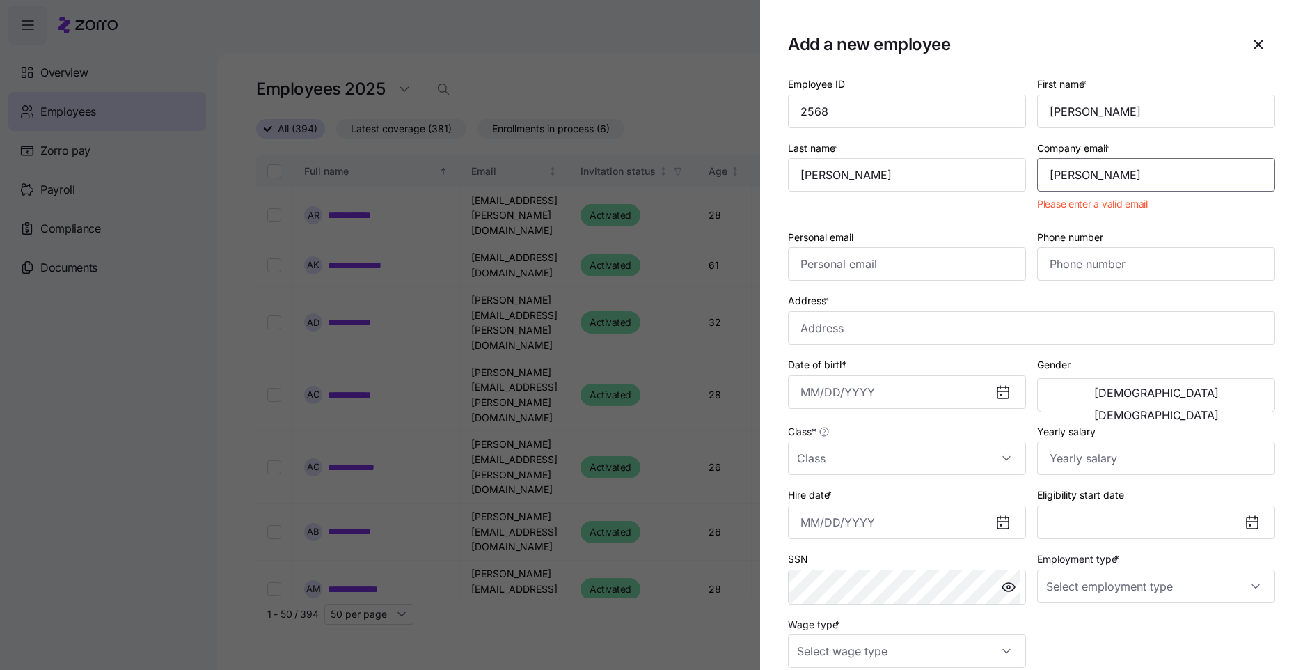
click at [1125, 180] on input "[PERSON_NAME]" at bounding box center [1156, 174] width 238 height 33
type input "[PERSON_NAME][EMAIL_ADDRESS][PERSON_NAME][DOMAIN_NAME]"
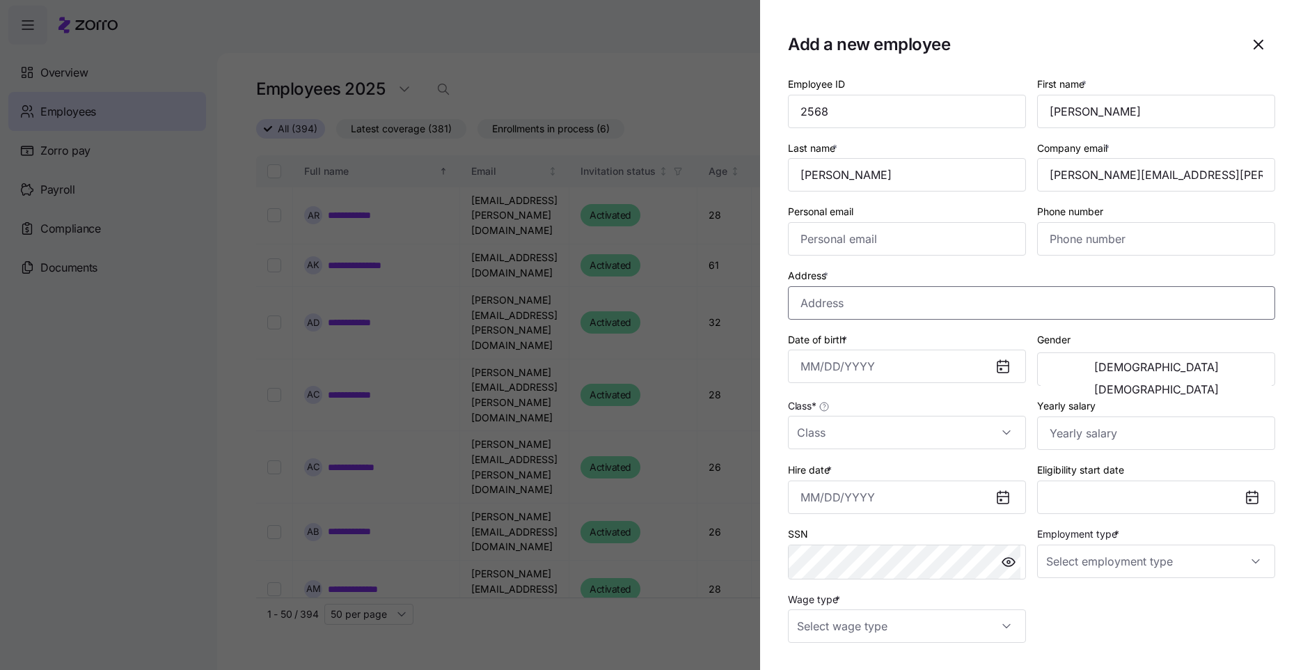
click at [856, 310] on input "Address *" at bounding box center [1031, 302] width 487 height 33
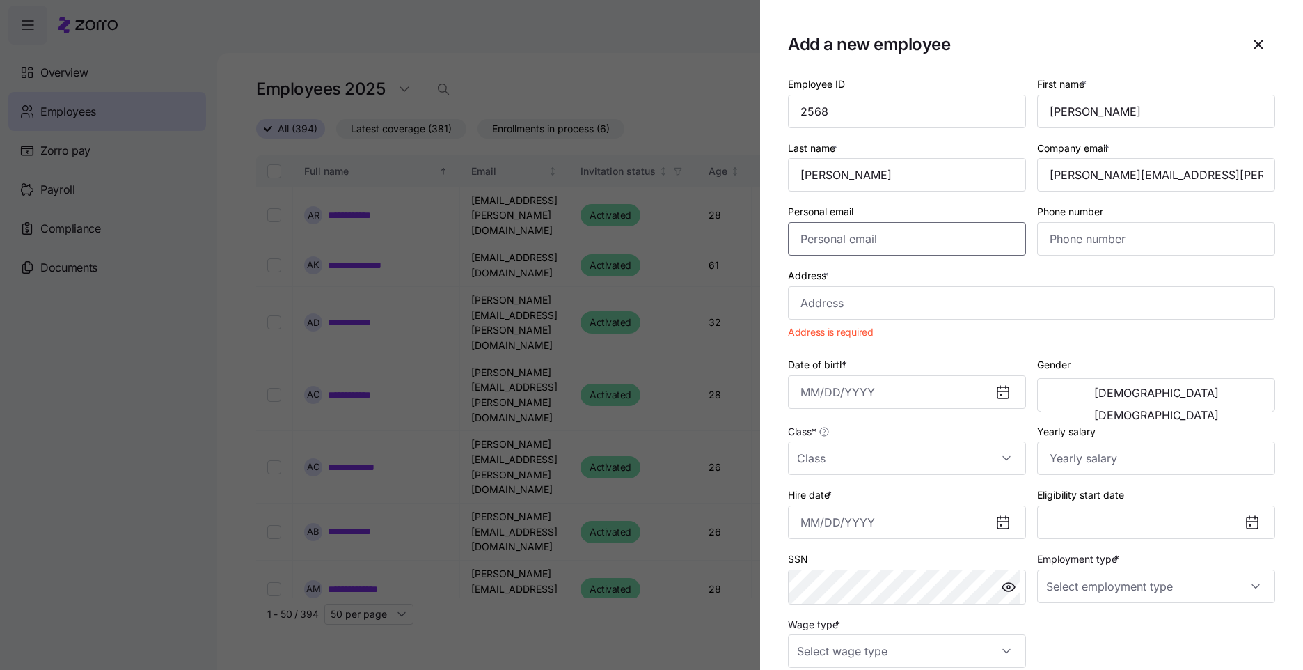
click at [861, 245] on input "Personal email" at bounding box center [907, 238] width 238 height 33
paste input "[STREET_ADDRESS][PERSON_NAME]"
type input "[STREET_ADDRESS][PERSON_NAME]"
drag, startPoint x: 849, startPoint y: 240, endPoint x: 673, endPoint y: 241, distance: 175.4
click at [673, 661] on div "Add a new employee Employee ID 2568 First name * [PERSON_NAME] name * [PERSON_N…" at bounding box center [651, 661] width 1303 height 0
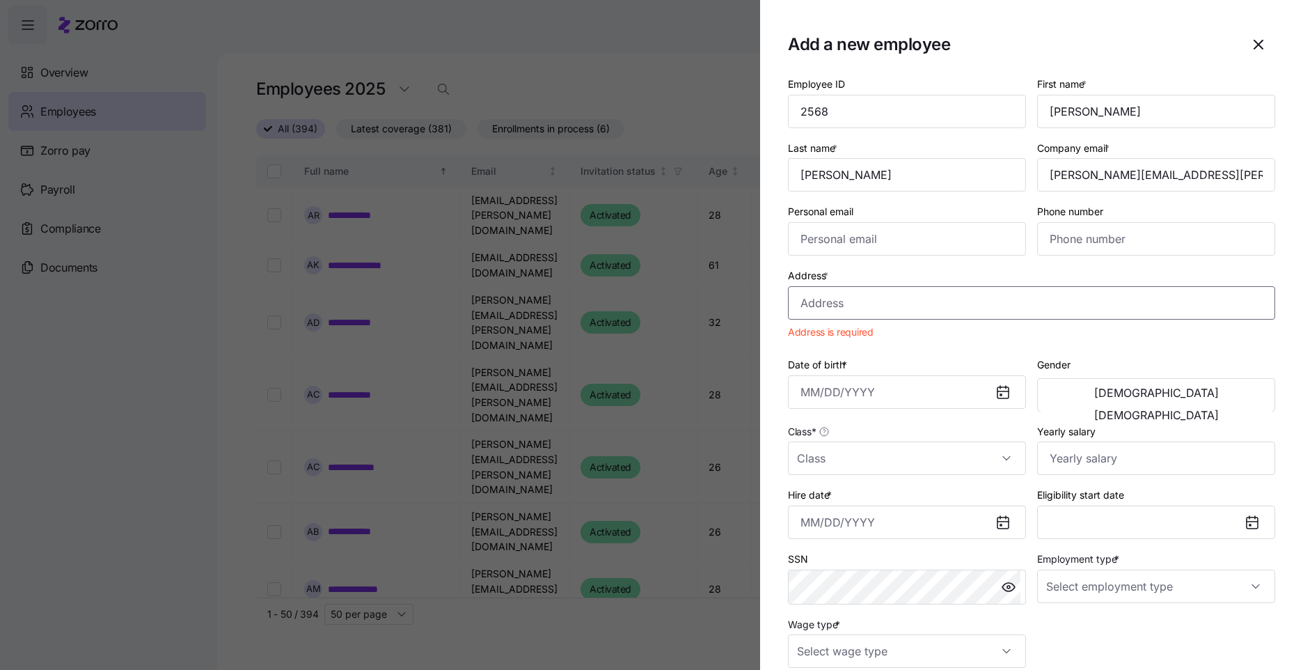
click at [821, 286] on input "Address *" at bounding box center [1031, 302] width 487 height 33
paste input "[STREET_ADDRESS][PERSON_NAME]"
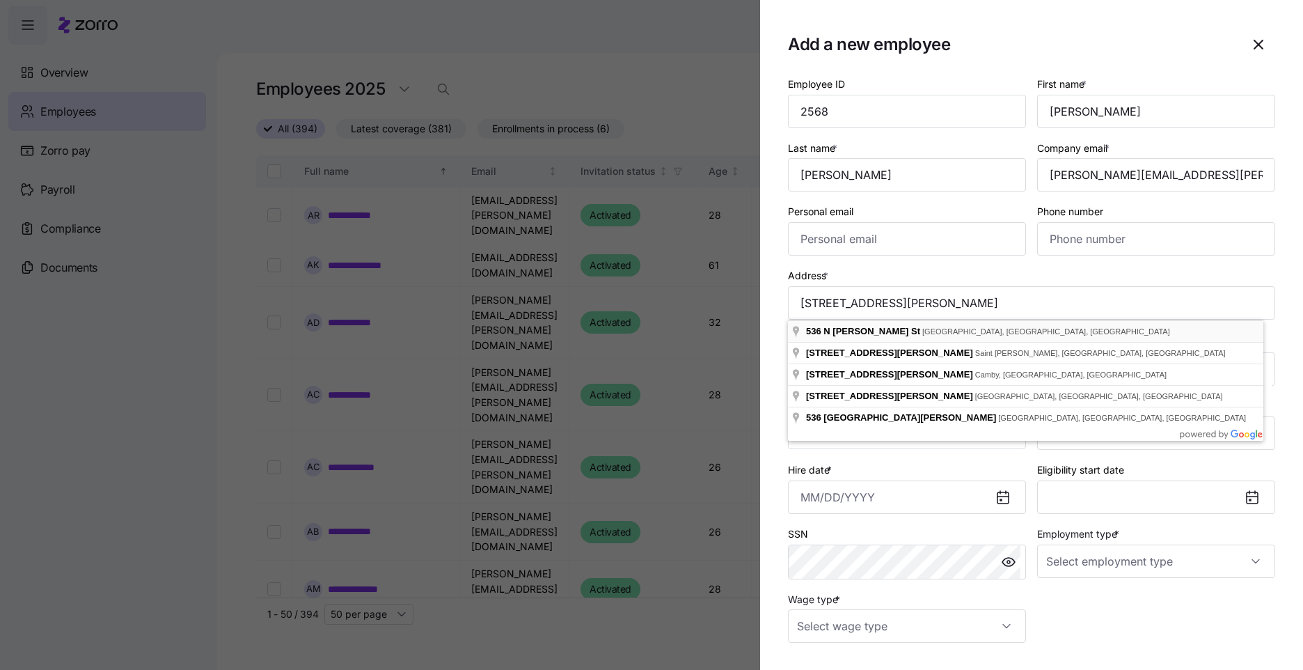
type input "[STREET_ADDRESS][PERSON_NAME]"
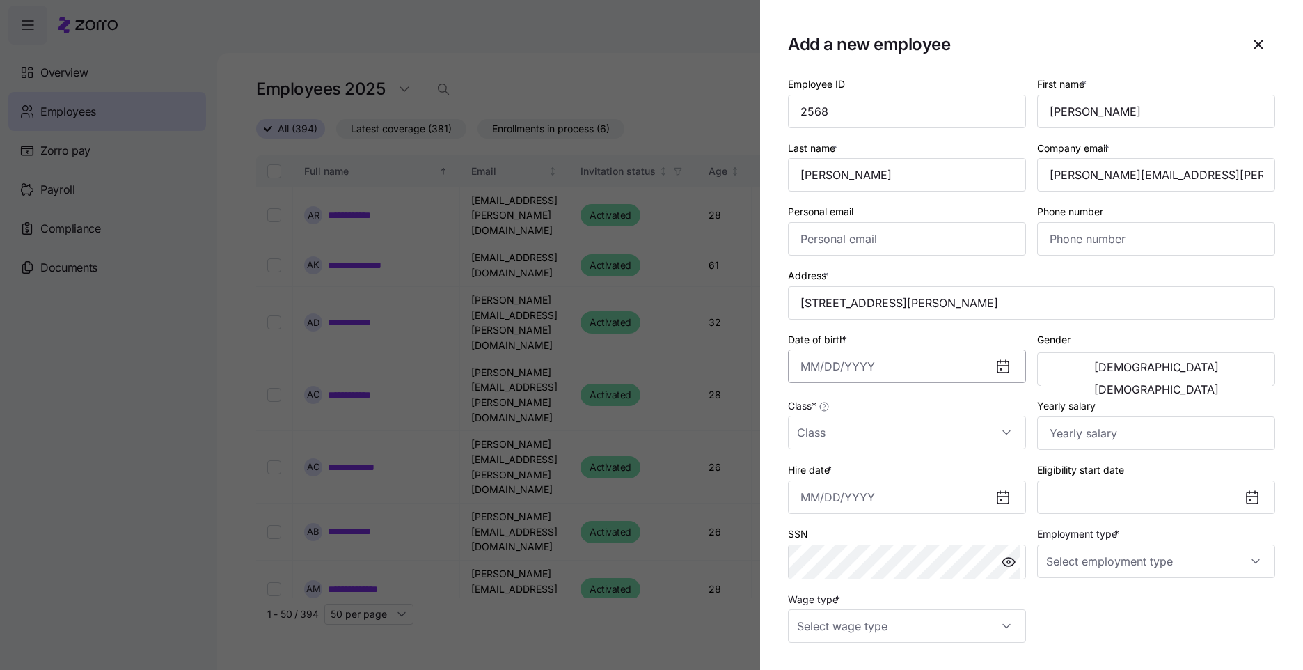
click at [806, 365] on input "Date of birth *" at bounding box center [907, 365] width 238 height 33
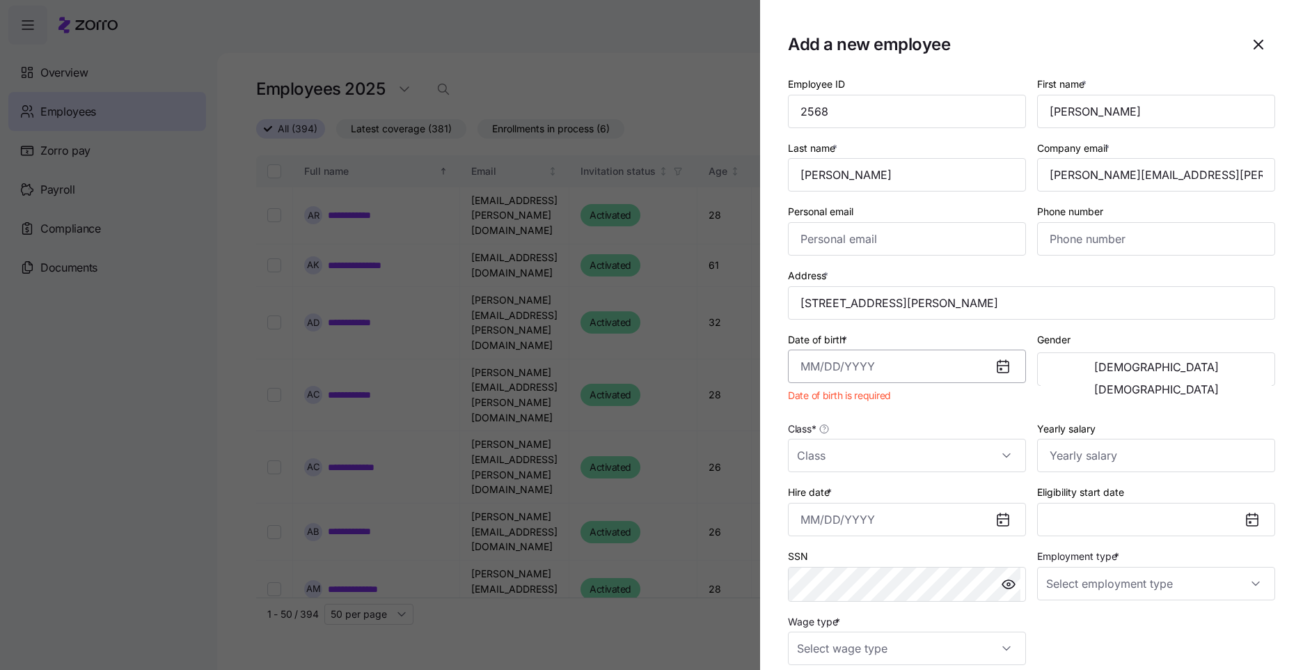
click at [804, 360] on input "Date of birth *" at bounding box center [907, 365] width 238 height 33
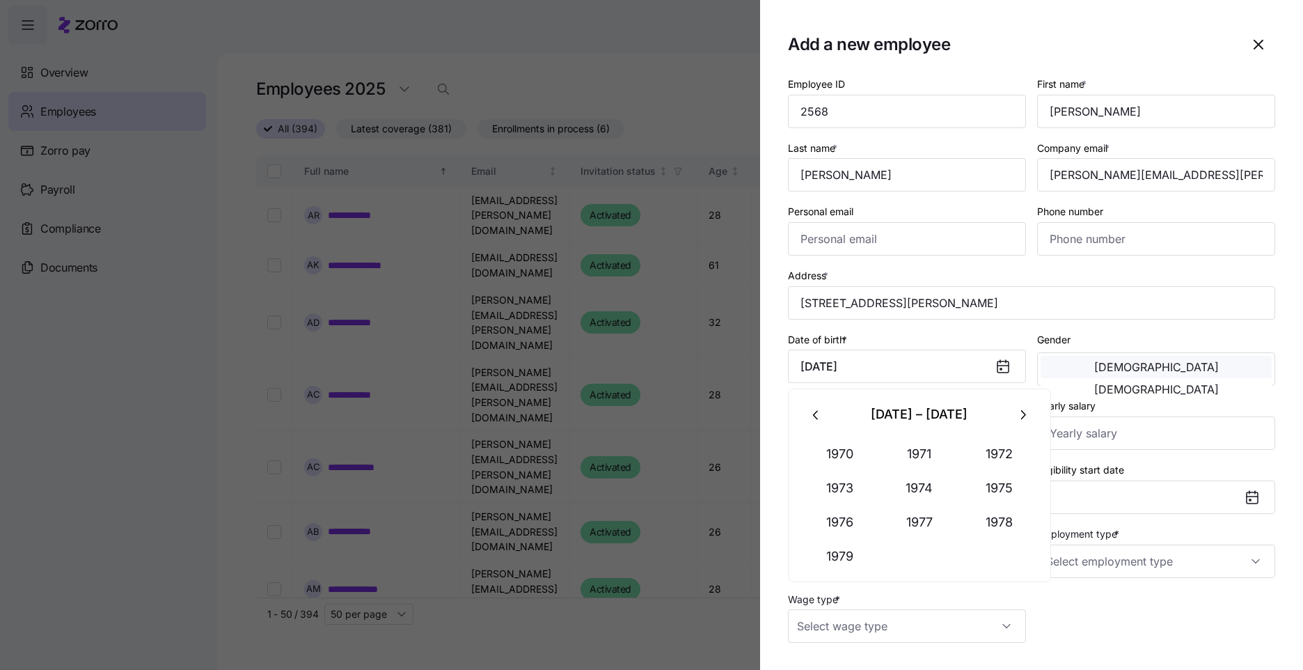
type input "[DATE]"
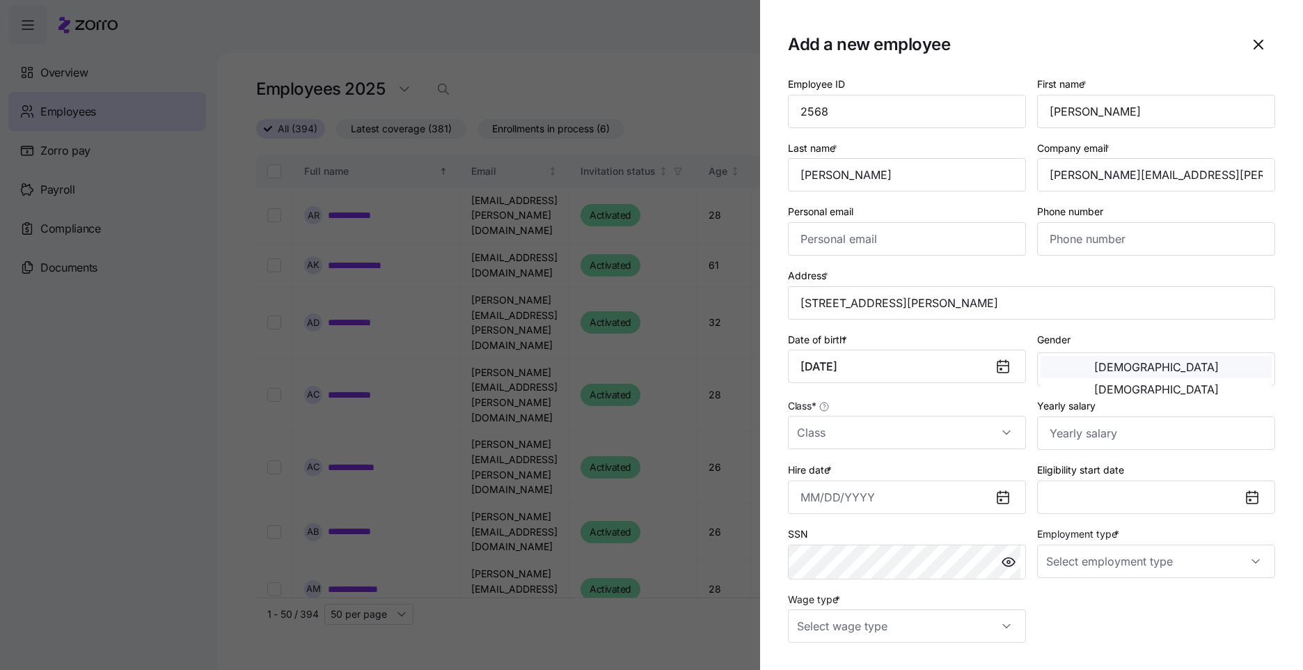
click at [1094, 368] on span "[DEMOGRAPHIC_DATA]" at bounding box center [1156, 366] width 125 height 11
click at [915, 426] on input "Class *" at bounding box center [907, 432] width 238 height 33
click at [899, 470] on div "IN" at bounding box center [905, 474] width 222 height 29
type input "IN"
click at [812, 500] on input "Hire date *" at bounding box center [907, 496] width 238 height 33
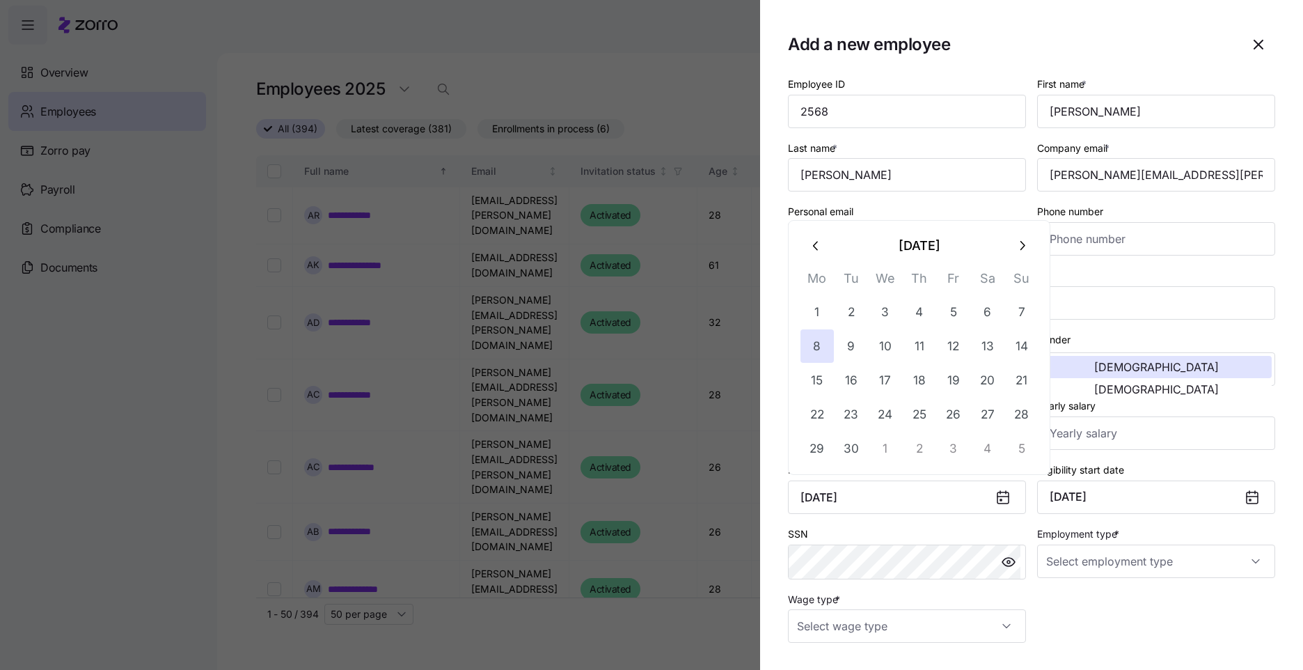
type input "[DATE]"
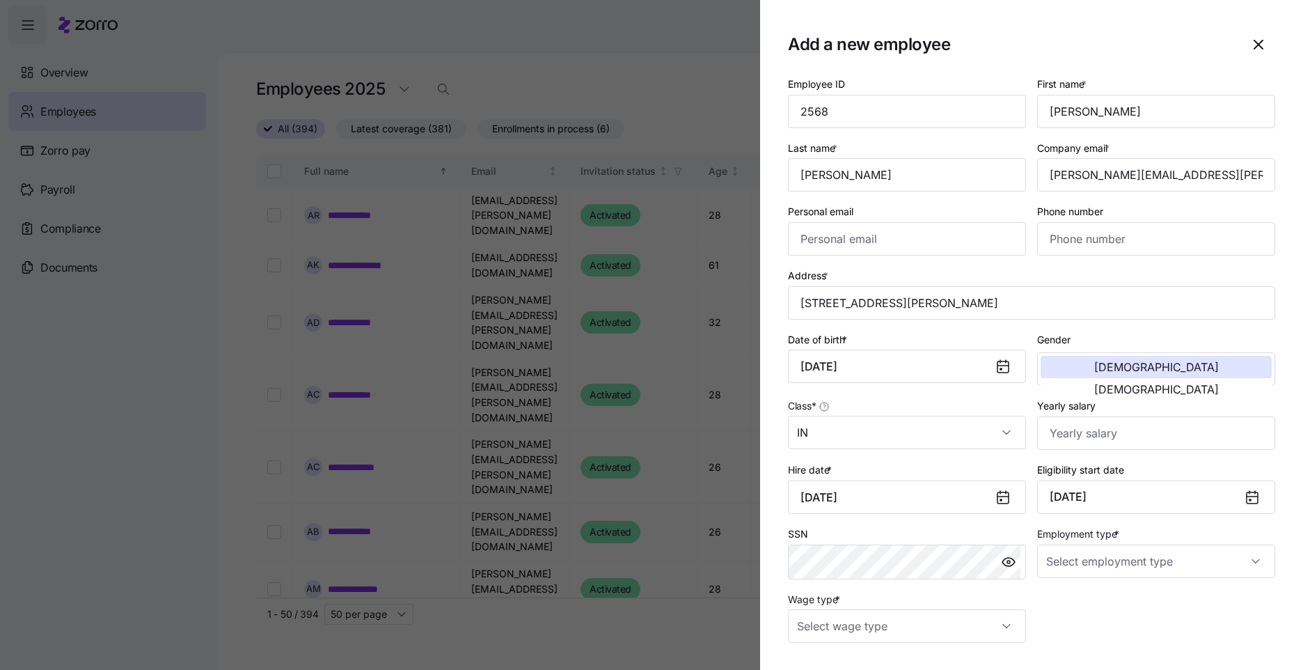
click at [1130, 609] on div "Employee ID 2568 First name * [PERSON_NAME] name * [PERSON_NAME] Company email …" at bounding box center [1031, 359] width 498 height 578
click at [1105, 562] on input "Employment type *" at bounding box center [1156, 560] width 238 height 33
click at [1098, 599] on div "Full Time" at bounding box center [1149, 603] width 222 height 29
type input "Full Time"
click at [1018, 624] on input "Wage type *" at bounding box center [907, 625] width 238 height 33
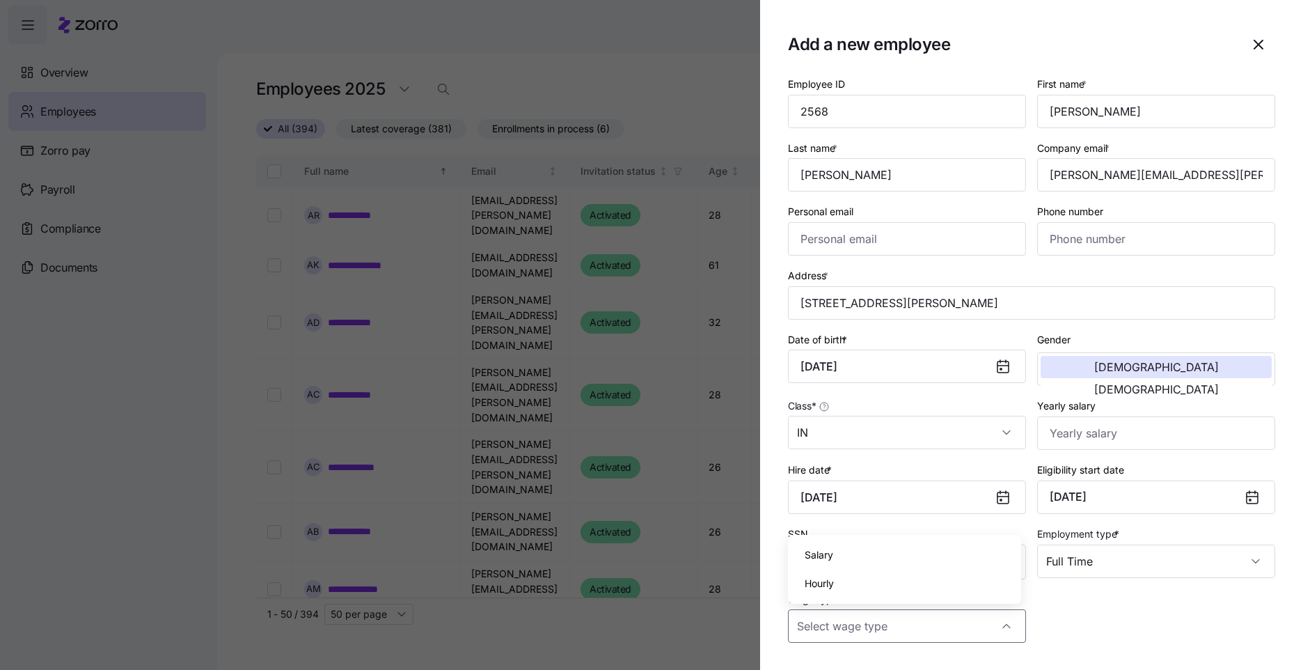
click at [929, 599] on div "Salary Hourly" at bounding box center [904, 569] width 233 height 69
click at [932, 587] on div "Hourly" at bounding box center [905, 583] width 222 height 29
type input "Hourly"
click at [1155, 607] on div "Employee ID 2568 First name * [PERSON_NAME] name * [PERSON_NAME] Company email …" at bounding box center [1031, 359] width 498 height 578
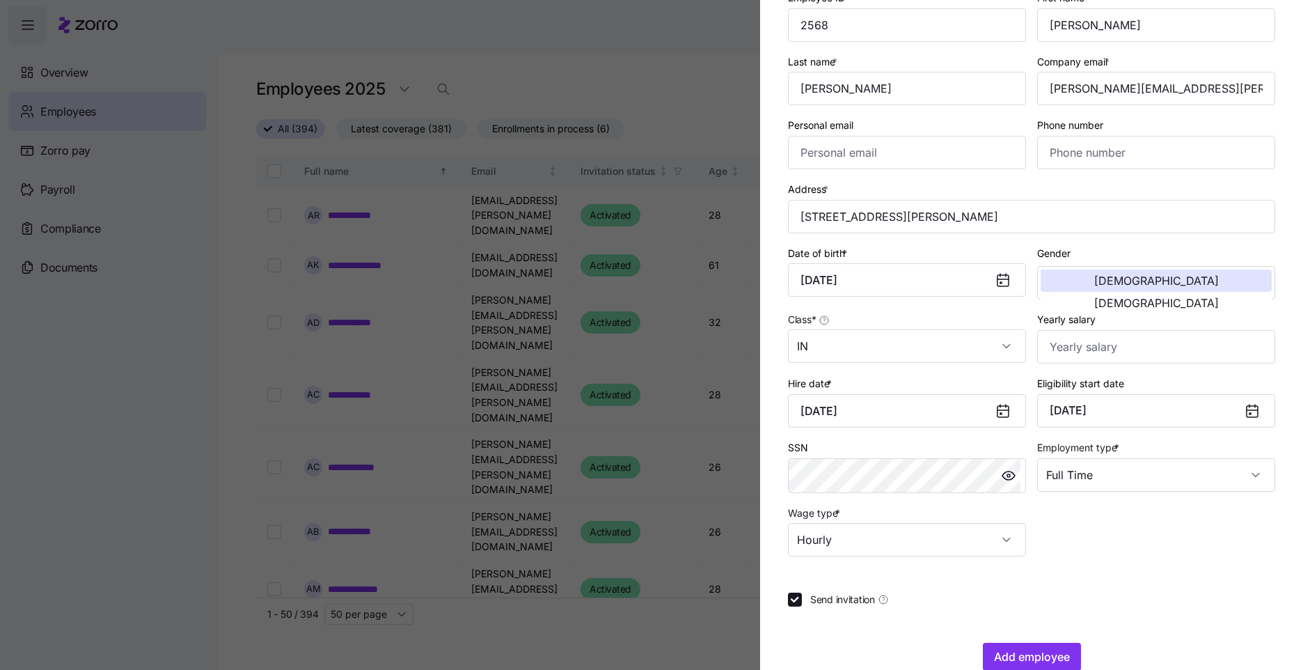
scroll to position [115, 0]
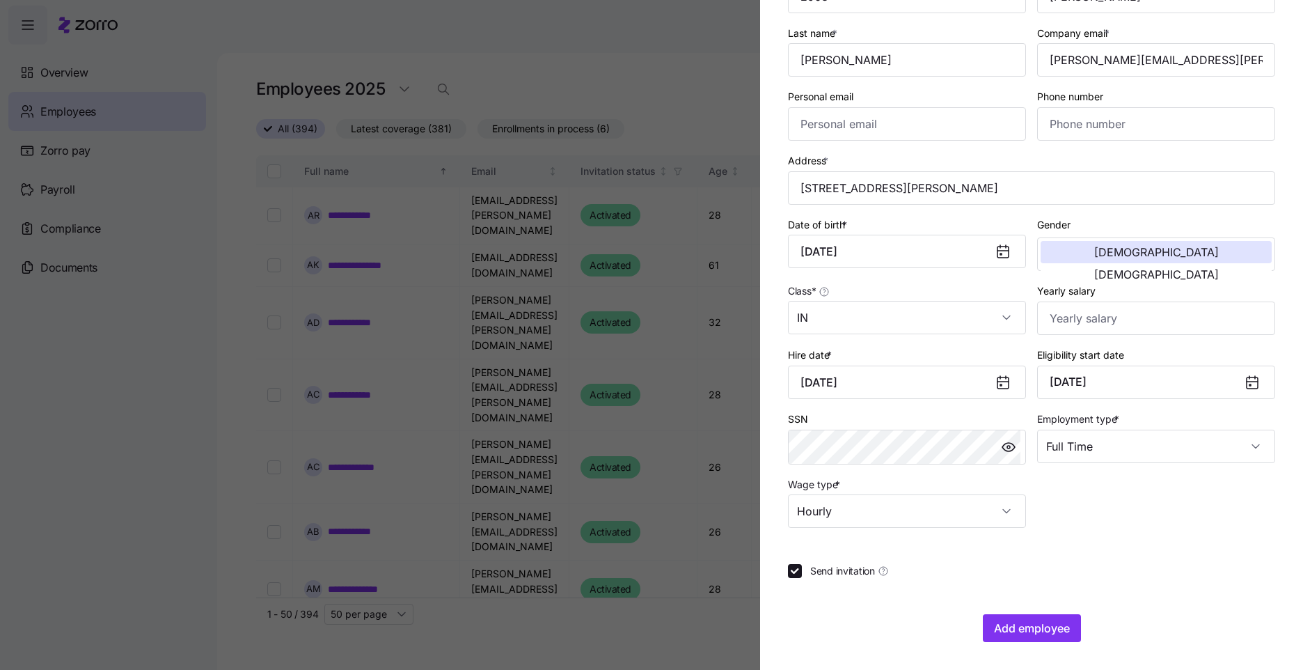
click at [815, 578] on span "Send invitation" at bounding box center [842, 571] width 65 height 14
click at [802, 578] on input "Send invitation" at bounding box center [795, 571] width 14 height 14
checkbox input "false"
click at [1049, 620] on button "Add employee" at bounding box center [1032, 628] width 98 height 28
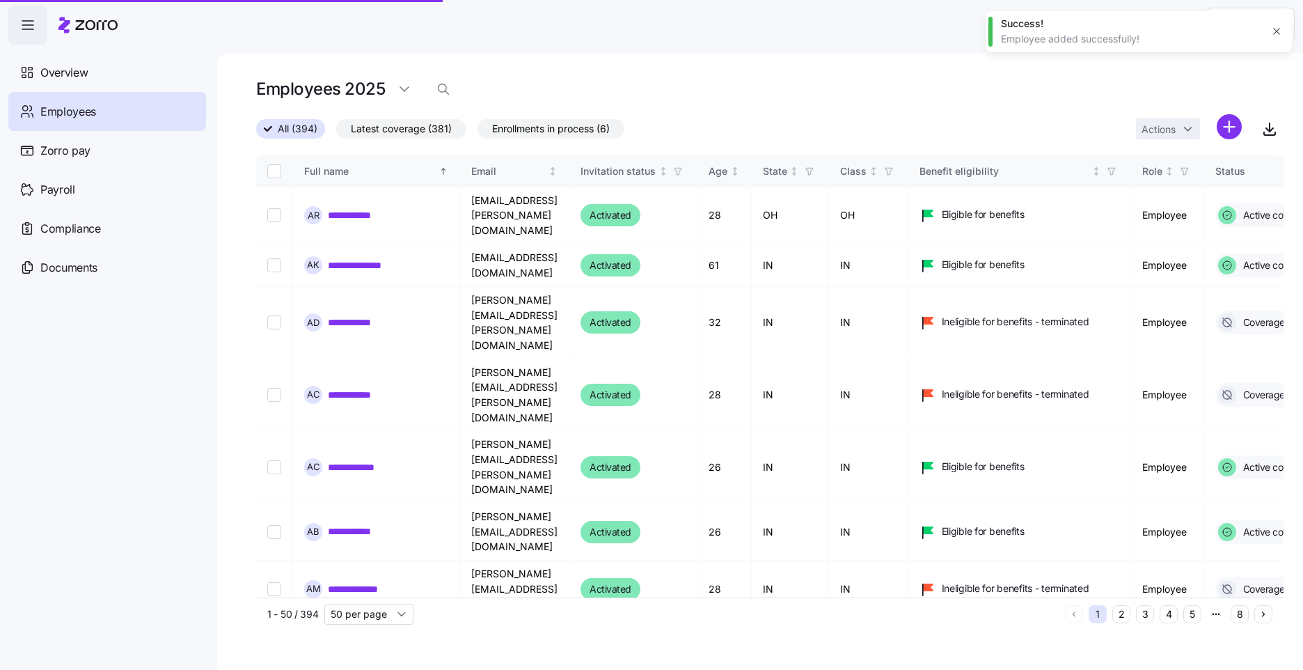
click at [523, 126] on span "Enrollments in process (6)" at bounding box center [551, 129] width 118 height 18
click at [478, 132] on input "Enrollments in process (6)" at bounding box center [478, 132] width 0 height 0
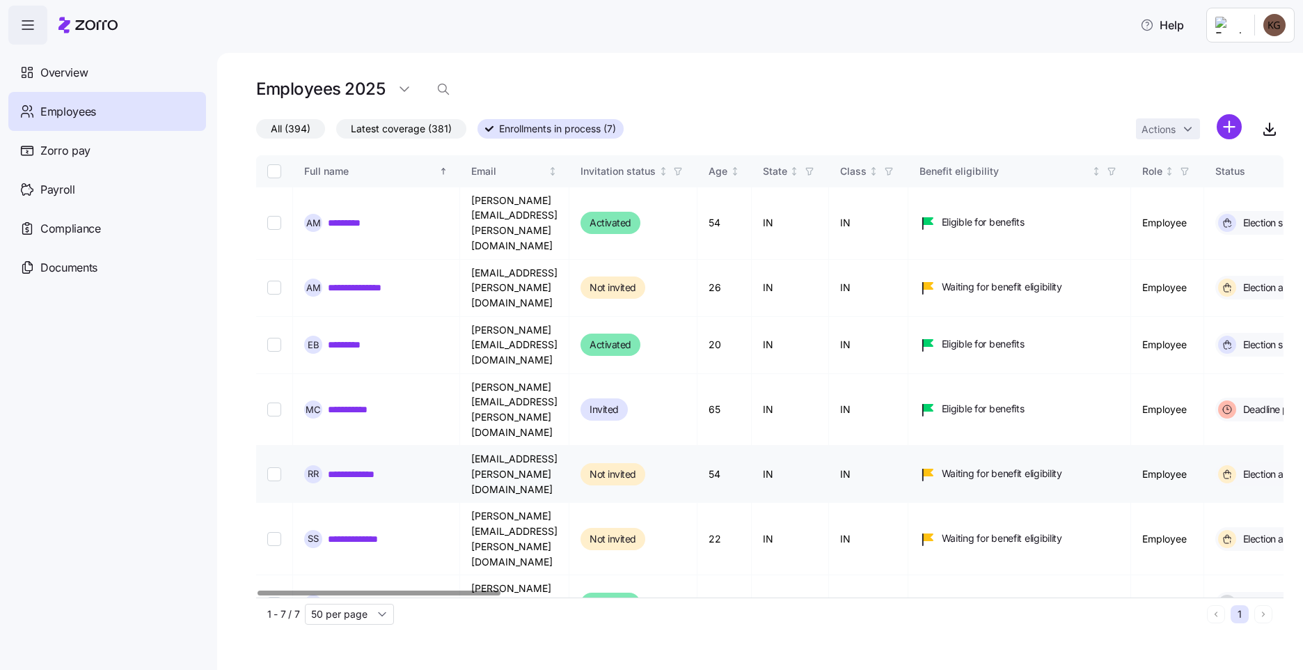
click at [385, 467] on link "**********" at bounding box center [360, 474] width 64 height 14
click at [380, 532] on link "**********" at bounding box center [365, 539] width 74 height 14
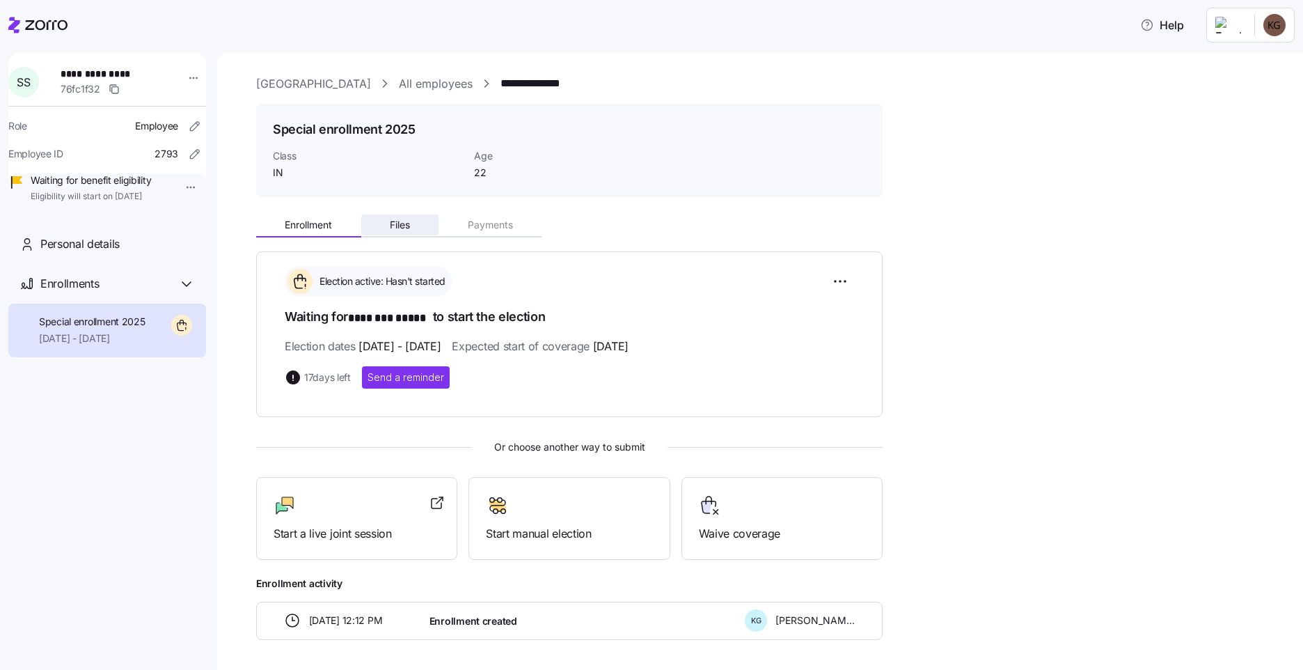
click at [409, 229] on span "Files" at bounding box center [400, 225] width 20 height 10
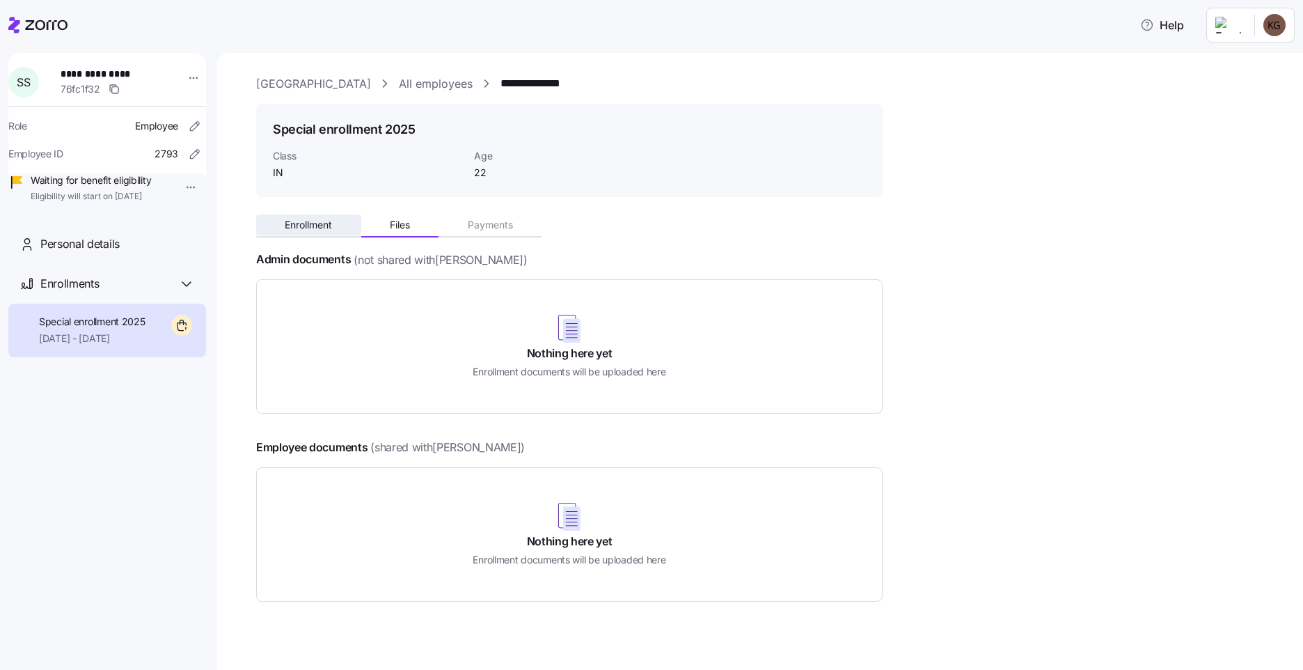
drag, startPoint x: 318, startPoint y: 223, endPoint x: 333, endPoint y: 229, distance: 15.9
click at [317, 223] on span "Enrollment" at bounding box center [308, 225] width 47 height 10
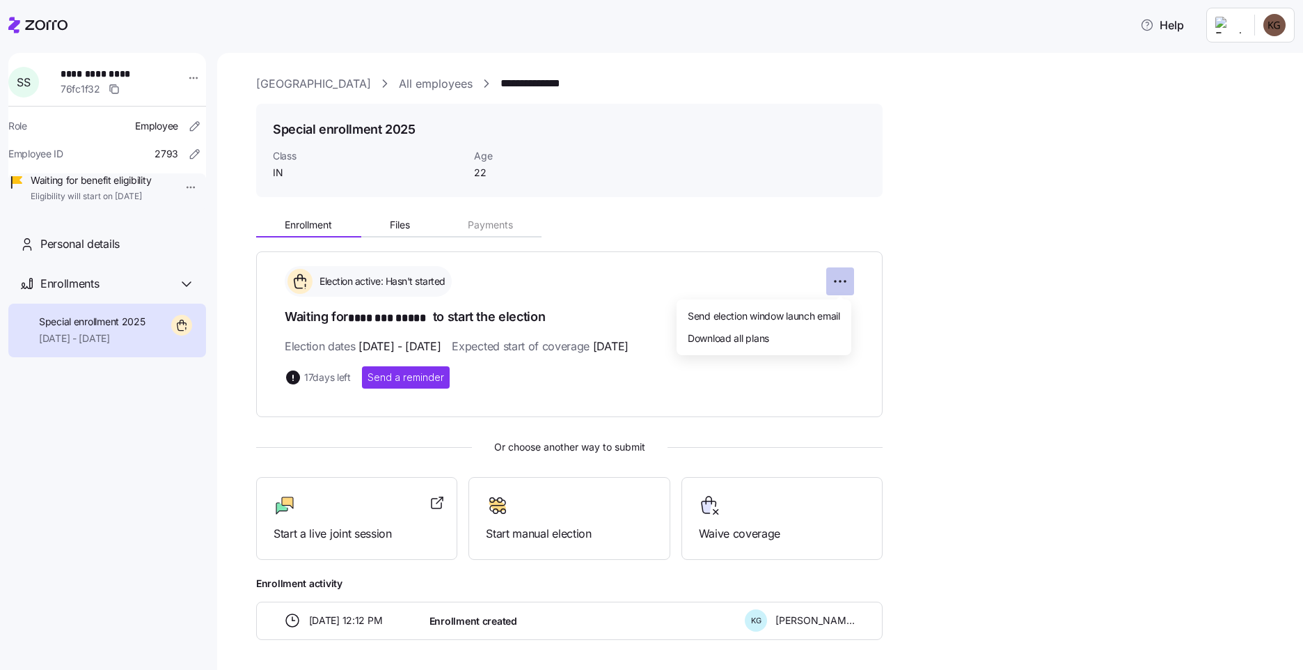
click at [839, 278] on html "**********" at bounding box center [651, 330] width 1303 height 661
click at [942, 334] on html "**********" at bounding box center [651, 330] width 1303 height 661
click at [434, 86] on link "All employees" at bounding box center [436, 83] width 74 height 17
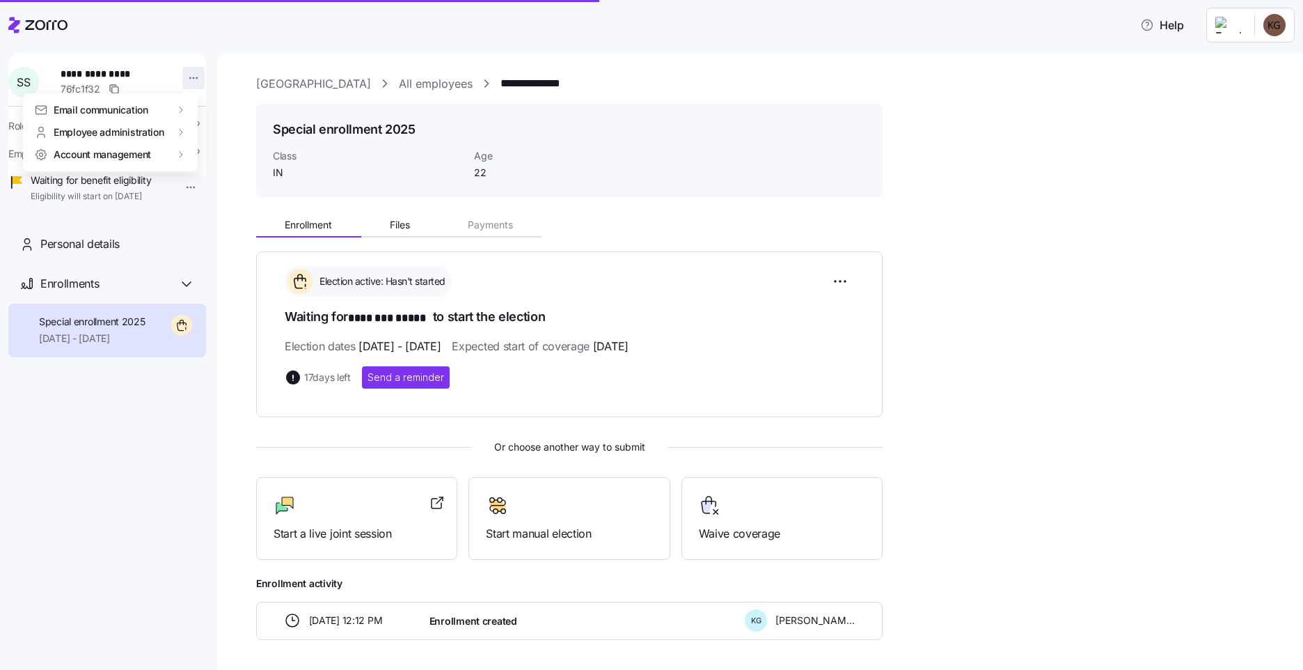
click at [189, 79] on html "**********" at bounding box center [651, 330] width 1303 height 661
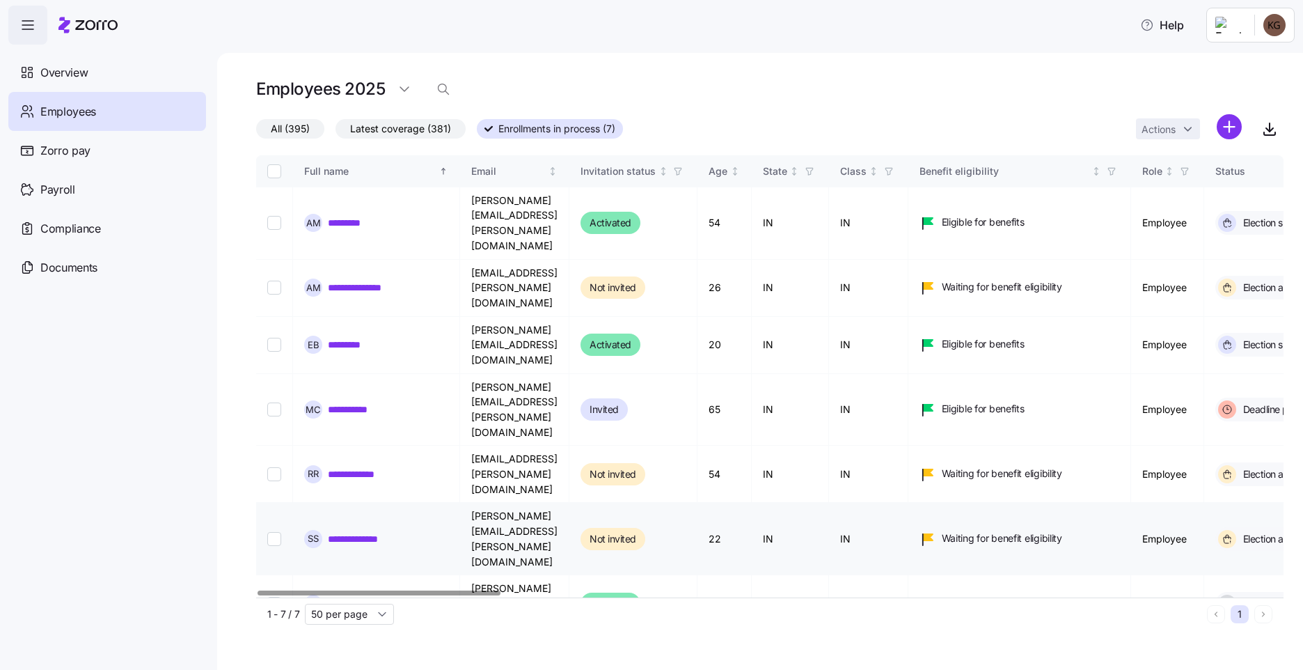
click at [393, 532] on link "**********" at bounding box center [365, 539] width 74 height 14
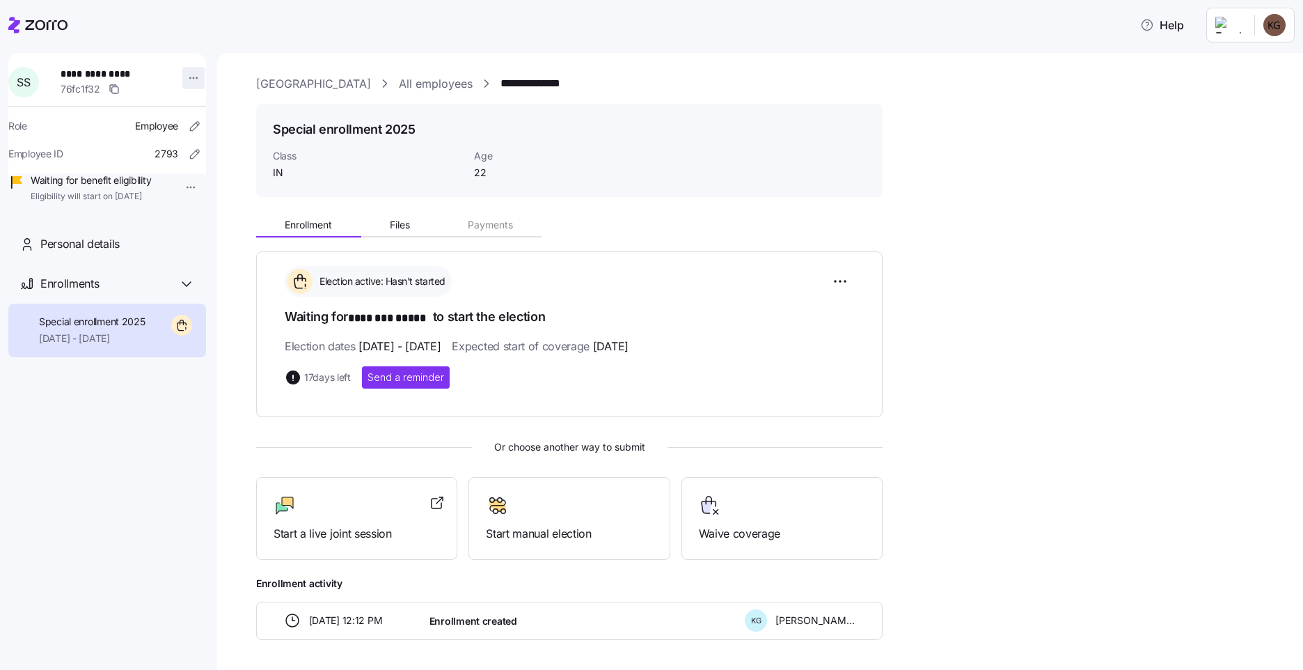
click at [180, 77] on html "**********" at bounding box center [651, 330] width 1303 height 661
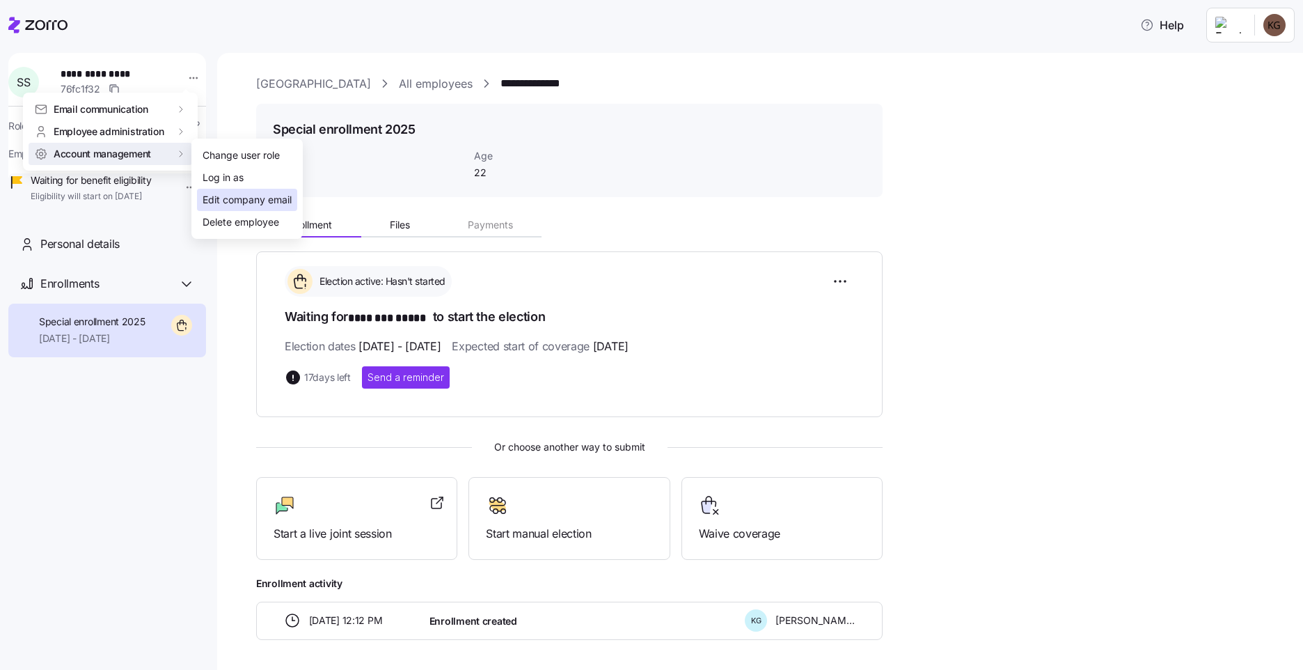
click at [246, 198] on div "Edit company email" at bounding box center [247, 199] width 89 height 15
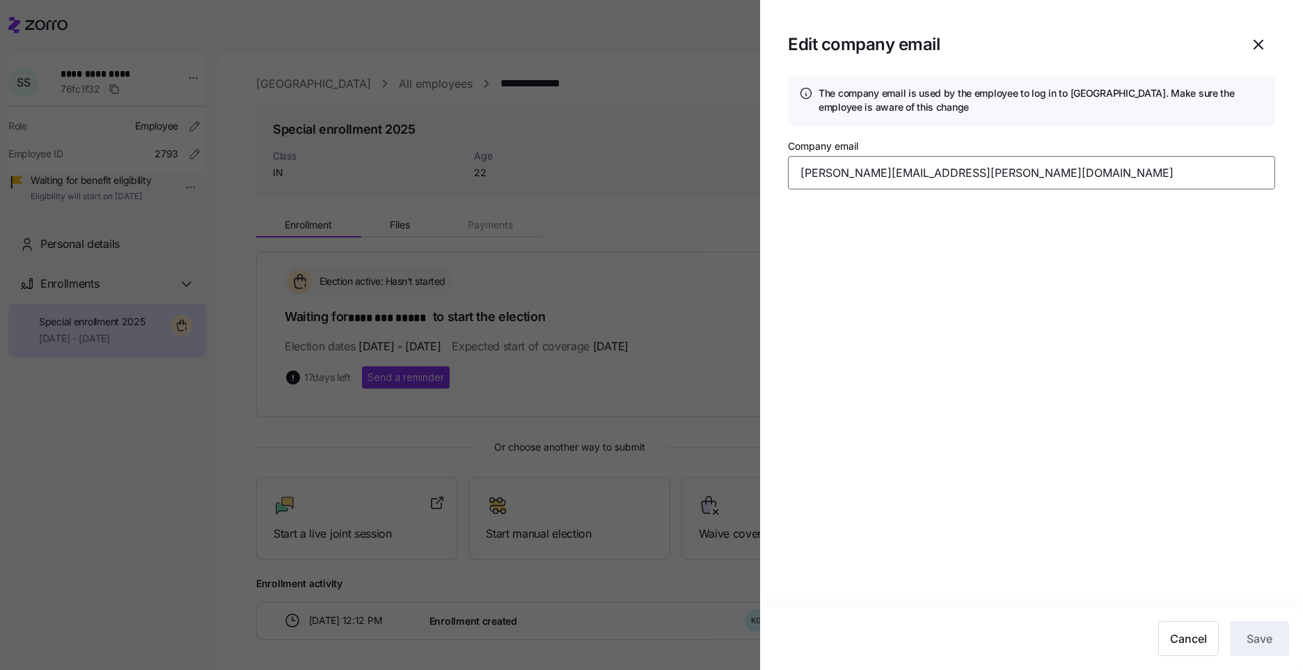
click at [846, 178] on input "[PERSON_NAME][EMAIL_ADDRESS][PERSON_NAME][DOMAIN_NAME]" at bounding box center [1031, 172] width 487 height 33
drag, startPoint x: 851, startPoint y: 179, endPoint x: 818, endPoint y: 174, distance: 33.1
click at [818, 174] on input "[PERSON_NAME][EMAIL_ADDRESS][PERSON_NAME][DOMAIN_NAME]" at bounding box center [1031, 172] width 487 height 33
type input "[PERSON_NAME][EMAIL_ADDRESS][PERSON_NAME][DOMAIN_NAME]"
click at [1258, 636] on span "Save" at bounding box center [1260, 638] width 26 height 17
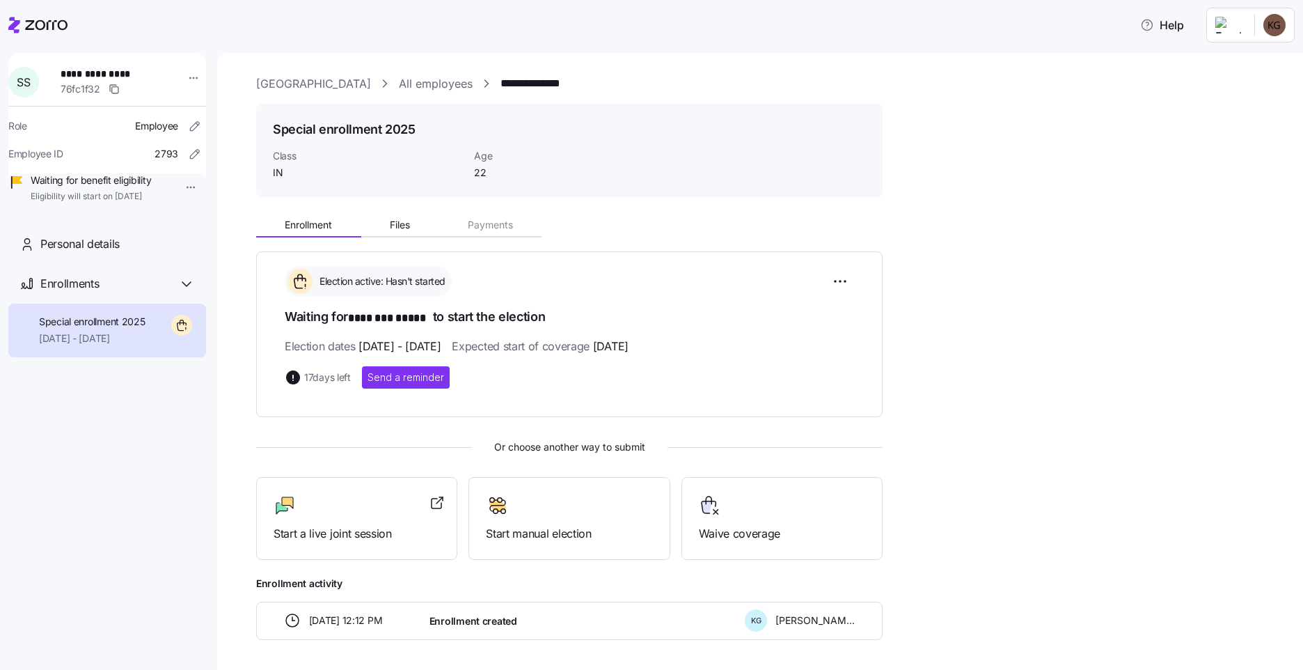
click at [1073, 366] on div "Enrollment Files Payments Election active: Hasn't started Waiting for ******** …" at bounding box center [769, 424] width 1027 height 432
click at [445, 80] on link "All employees" at bounding box center [436, 83] width 74 height 17
